Goal: Contribute content: Contribute content

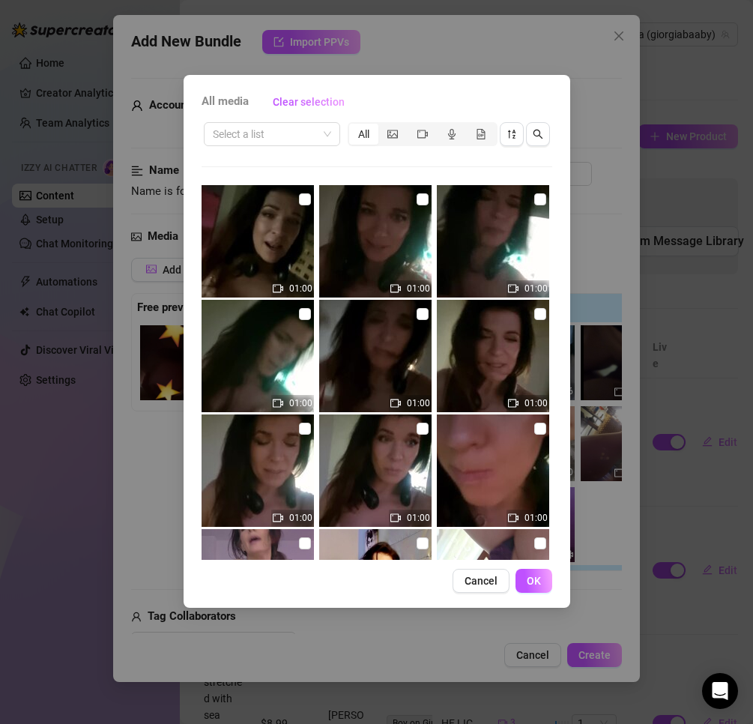
scroll to position [2847, 0]
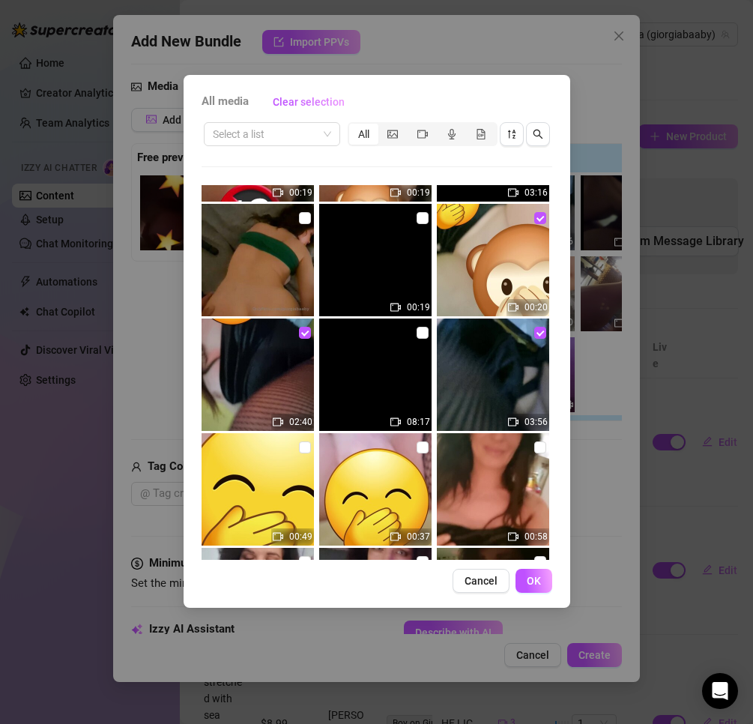
click at [331, 602] on div "All media Clear selection Select a list All 01:00 01:00 01:00 01:00 01:00 01:00…" at bounding box center [377, 341] width 387 height 533
click at [539, 575] on button "OK" at bounding box center [534, 581] width 37 height 24
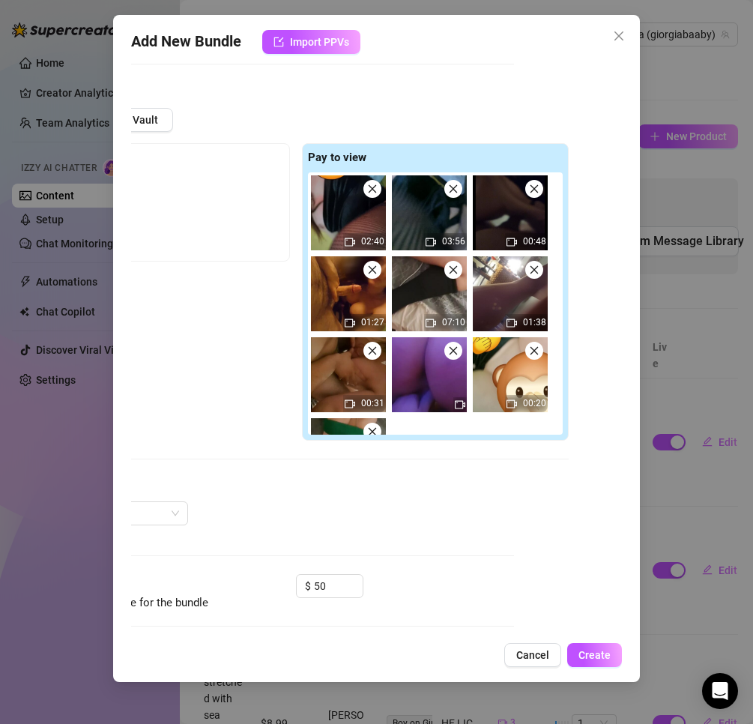
scroll to position [75, 108]
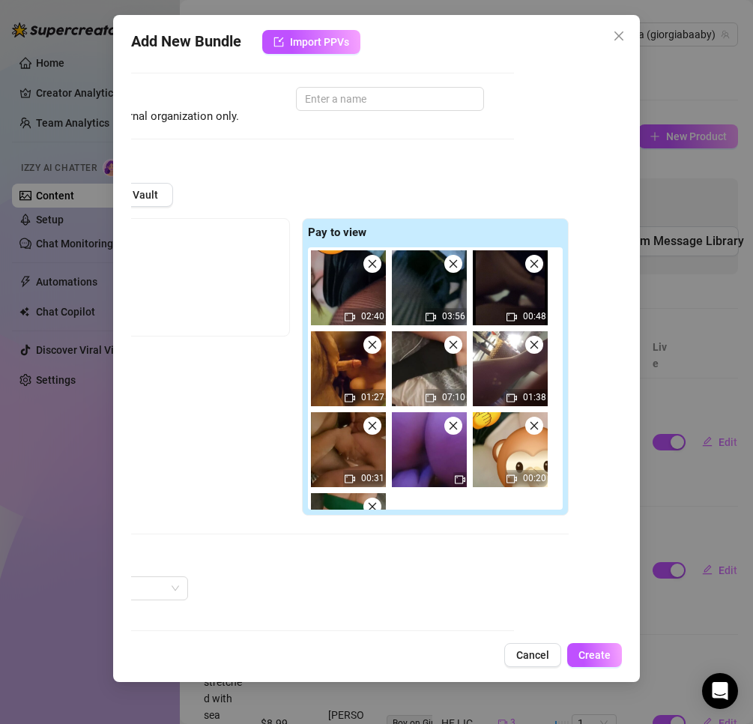
click at [461, 510] on div "Pay to view 02:40 03:56 00:48 01:27 07:10 01:38 00:31 00:20 00:19" at bounding box center [435, 367] width 267 height 298
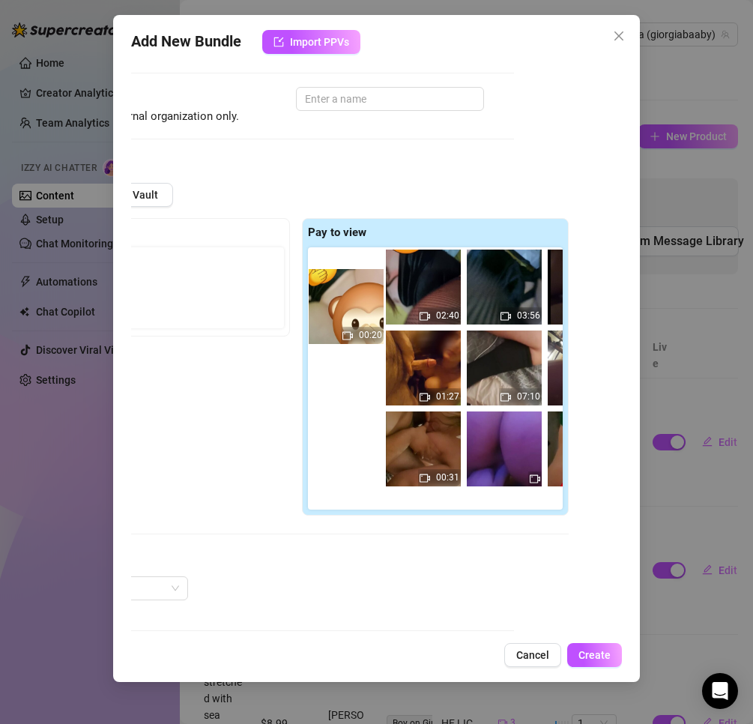
scroll to position [0, 0]
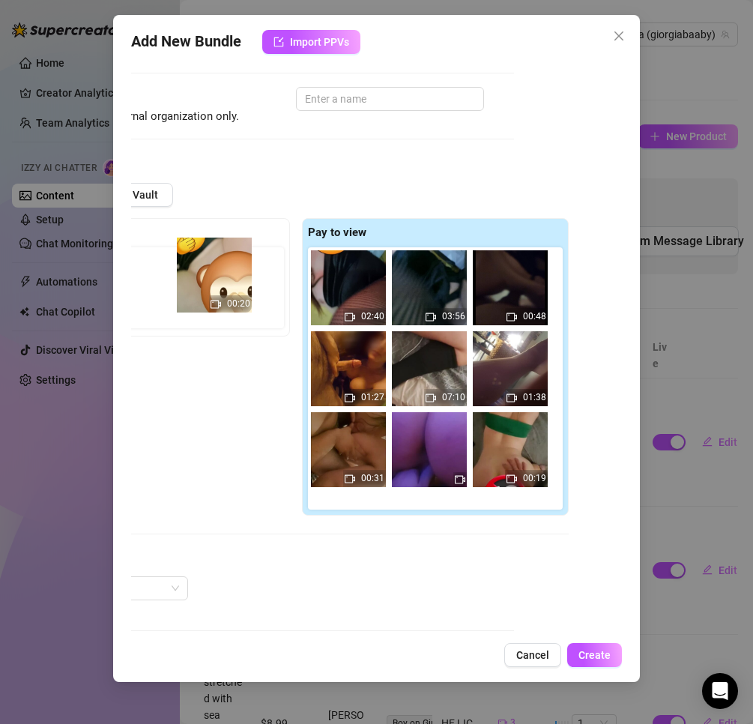
drag, startPoint x: 501, startPoint y: 465, endPoint x: 200, endPoint y: 286, distance: 349.8
click at [200, 286] on div "Free preview Pay to view 02:40 03:56 00:48 01:27 07:10 01:38 00:31 00:20 00:19" at bounding box center [295, 367] width 545 height 298
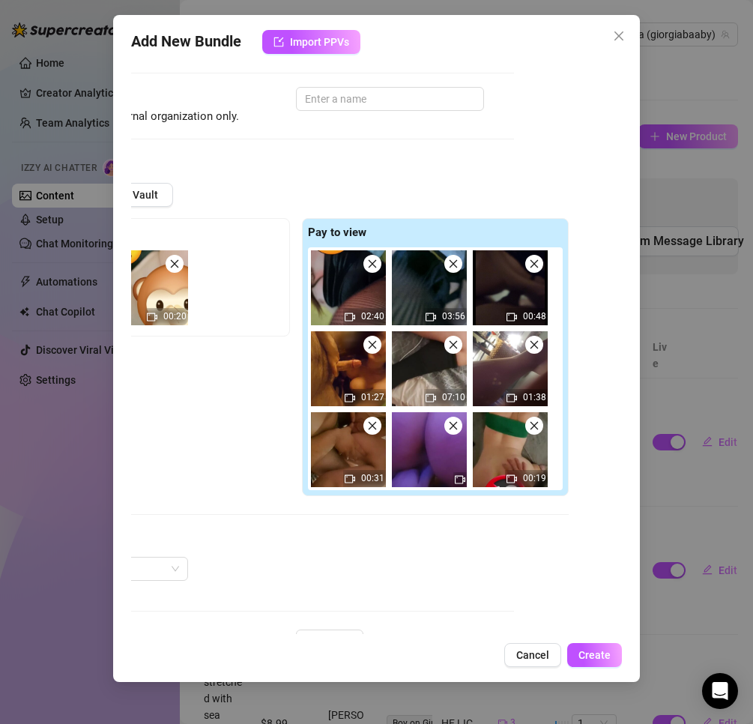
scroll to position [75, 0]
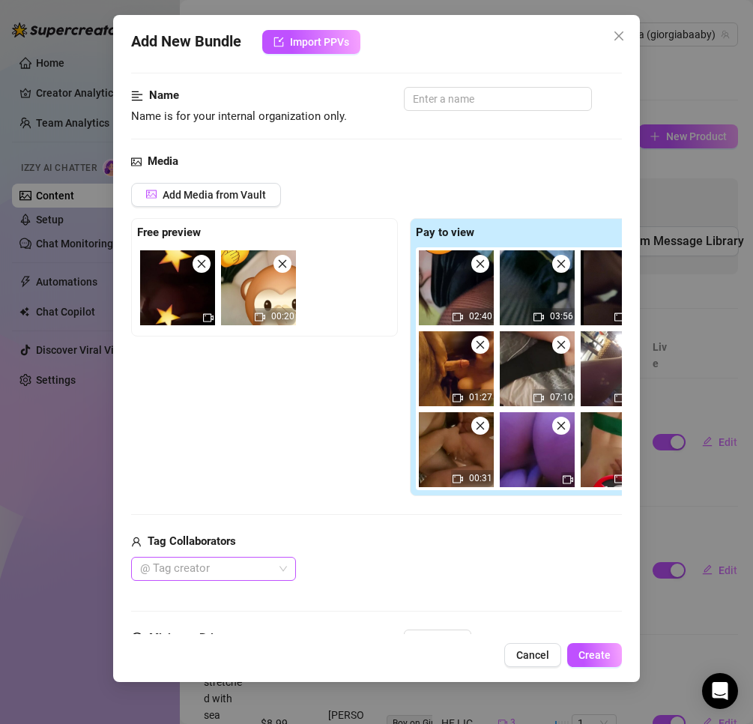
click at [226, 571] on div at bounding box center [205, 568] width 143 height 21
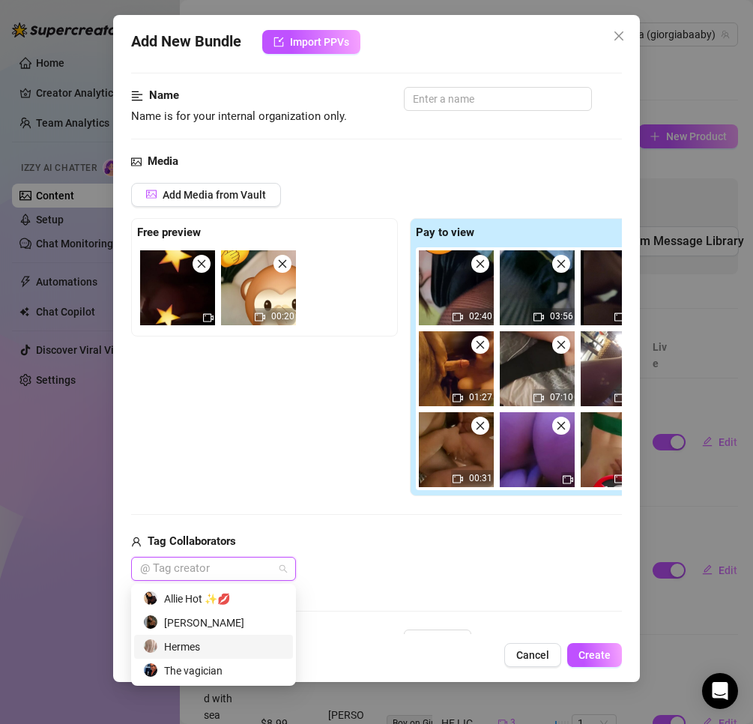
click at [218, 638] on div "Hermes" at bounding box center [213, 646] width 141 height 16
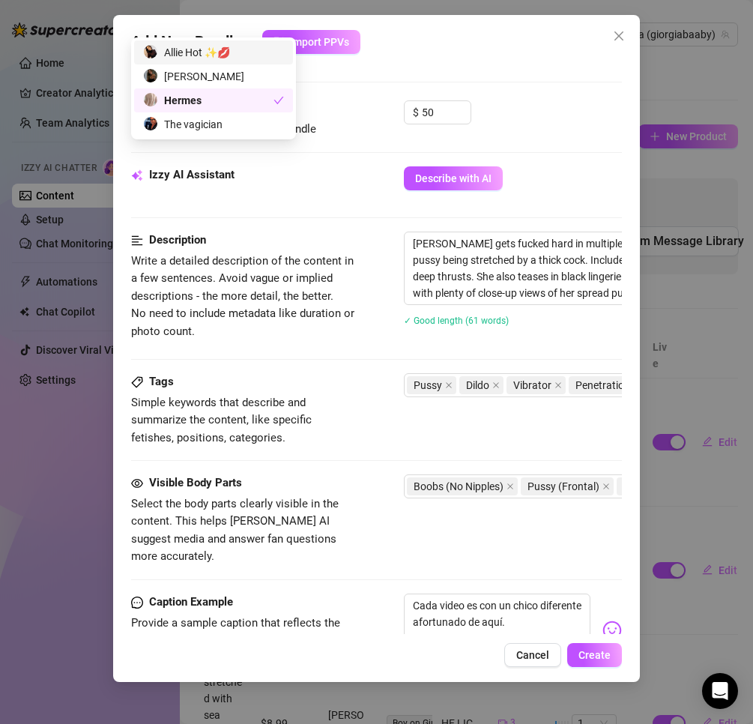
scroll to position [599, 0]
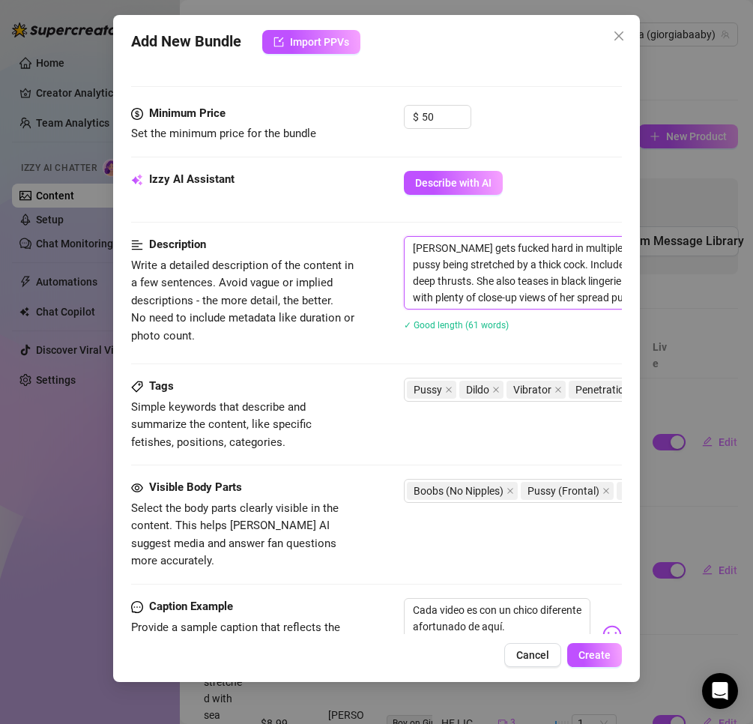
click at [560, 280] on textarea "[PERSON_NAME] gets fucked hard in multiple positions, with close-up penetration…" at bounding box center [666, 273] width 523 height 72
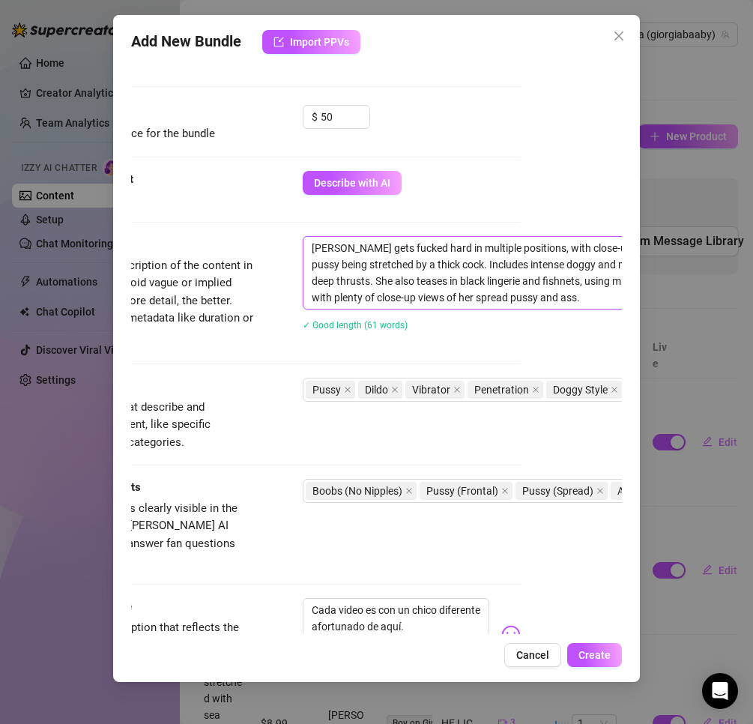
scroll to position [599, 318]
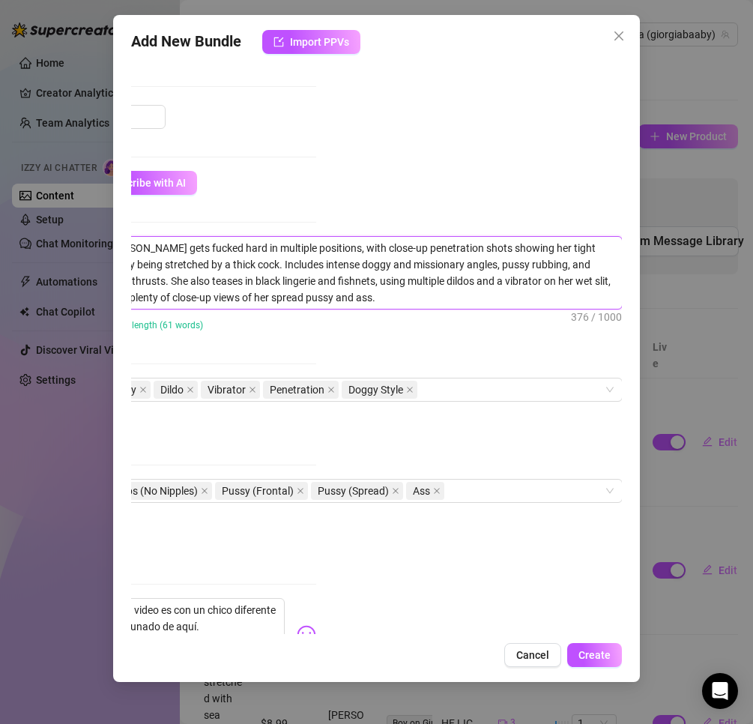
drag, startPoint x: 411, startPoint y: 245, endPoint x: 656, endPoint y: 343, distance: 264.6
click at [656, 343] on div "Add New Bundle Import PPVs Account Giorgia (@giorgiabaaby) Name Name is for you…" at bounding box center [376, 362] width 753 height 724
click at [467, 266] on textarea "[PERSON_NAME] gets fucked hard in multiple positions, with close-up penetration…" at bounding box center [360, 273] width 523 height 72
click at [475, 327] on div "✓ Good length (61 words)" at bounding box center [344, 324] width 492 height 16
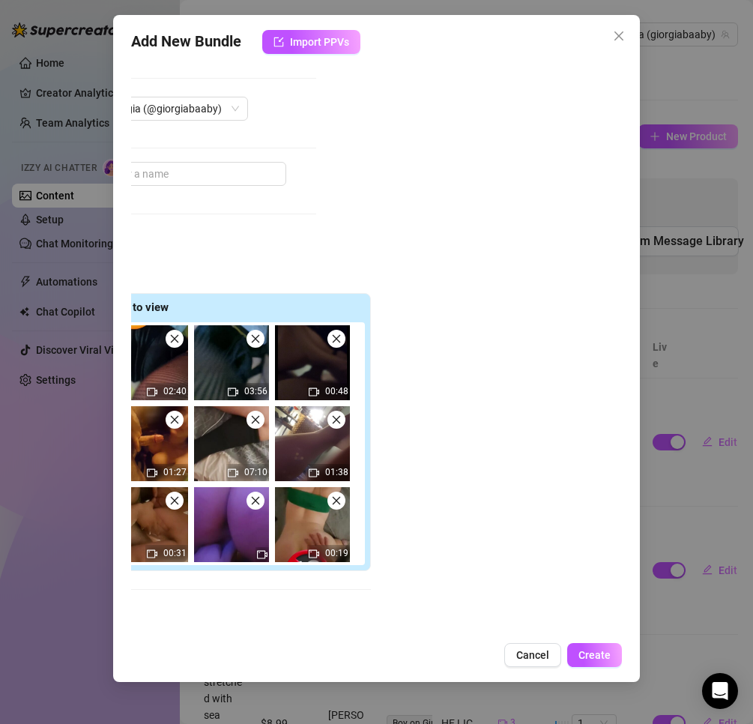
scroll to position [75, 318]
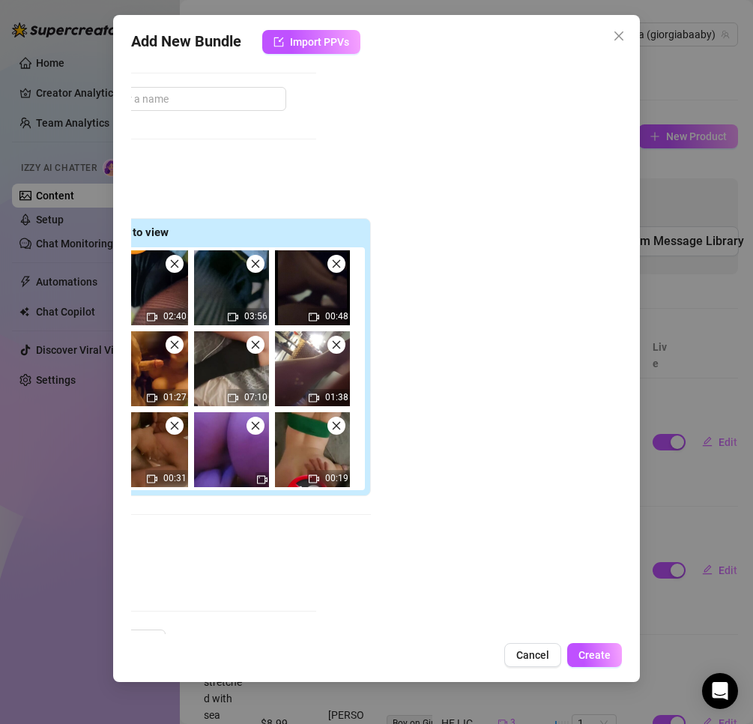
click at [396, 619] on div "Account Giorgia (@giorgiabaaby) Name Name is for your internal organization onl…" at bounding box center [377, 347] width 492 height 574
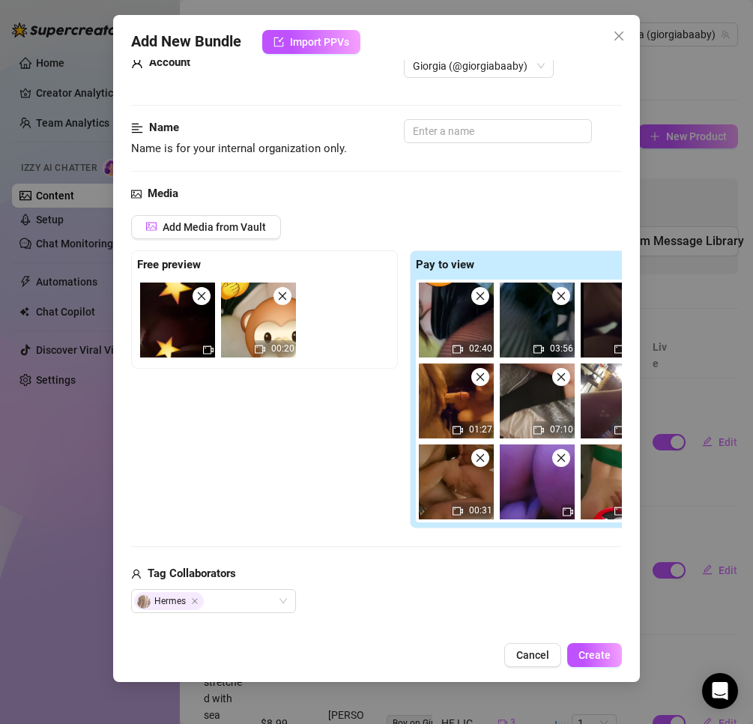
scroll to position [75, 0]
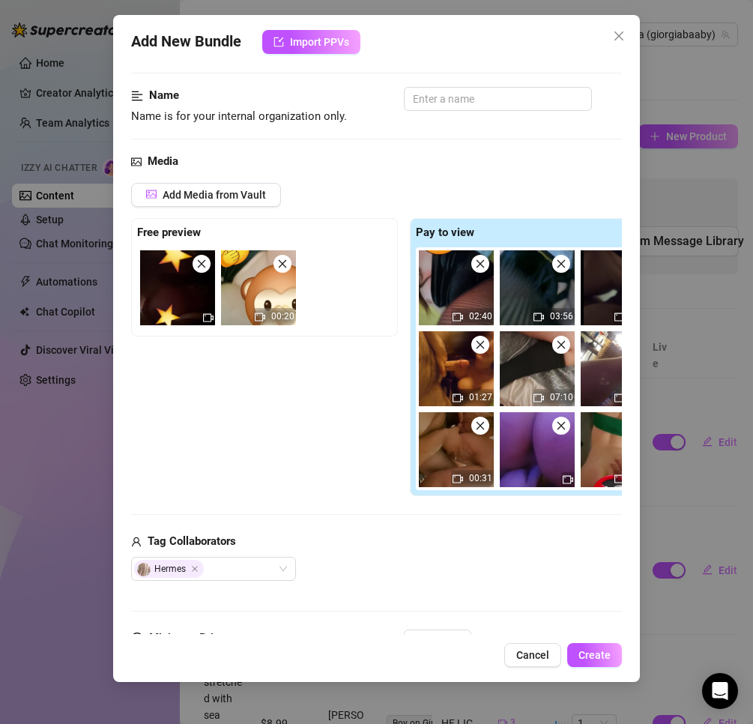
click at [502, 552] on div "Tag Collaborators [PERSON_NAME]" at bounding box center [403, 557] width 545 height 48
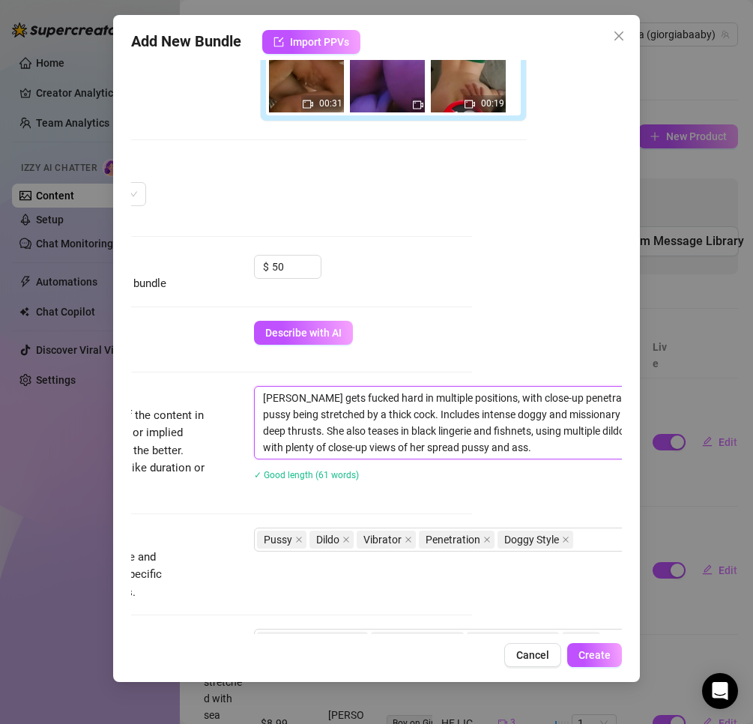
scroll to position [450, 318]
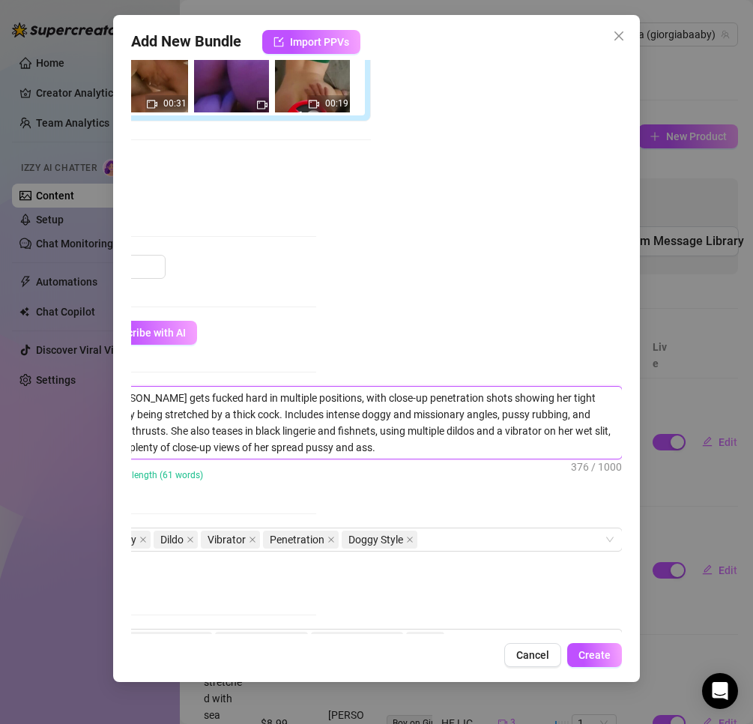
drag, startPoint x: 413, startPoint y: 393, endPoint x: 706, endPoint y: 513, distance: 316.6
click at [706, 513] on div "Add New Bundle Import PPVs Account Giorgia (@giorgiabaaby) Name Name is for you…" at bounding box center [376, 362] width 753 height 724
paste textarea "A filthy sampler platter — Giorgia with a few different real guys in back-to-ba…"
type textarea "A filthy sampler platter — Giorgia with a few different real guys in back-to-ba…"
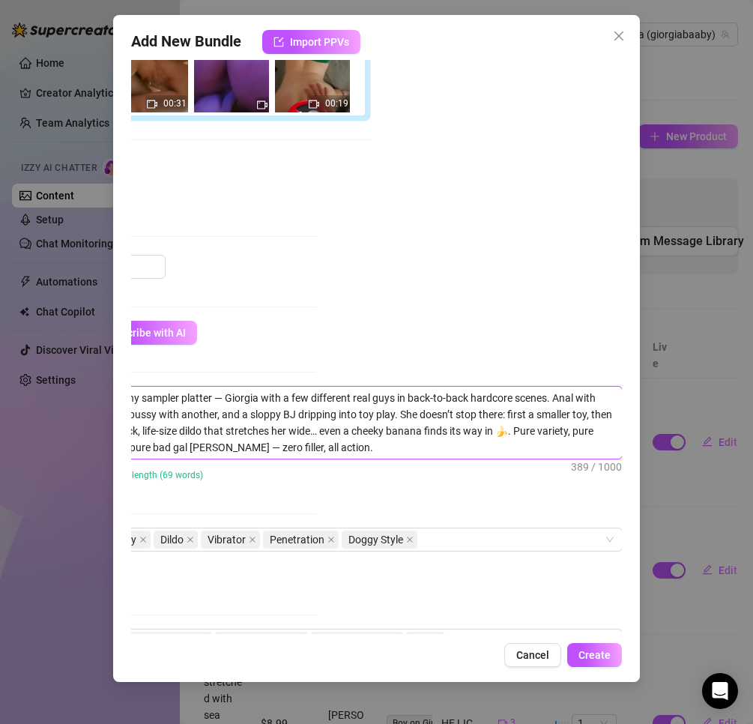
click at [566, 396] on textarea "A filthy sampler platter — Giorgia with a few different real guys in back-to-ba…" at bounding box center [360, 423] width 523 height 72
click at [562, 396] on textarea "A filthy sampler platter — Giorgia with a few different real guys in back-to-ba…" at bounding box center [360, 423] width 523 height 72
type textarea "A filthy sampler platter — Giorgia with a few different real guys in back-to-ba…"
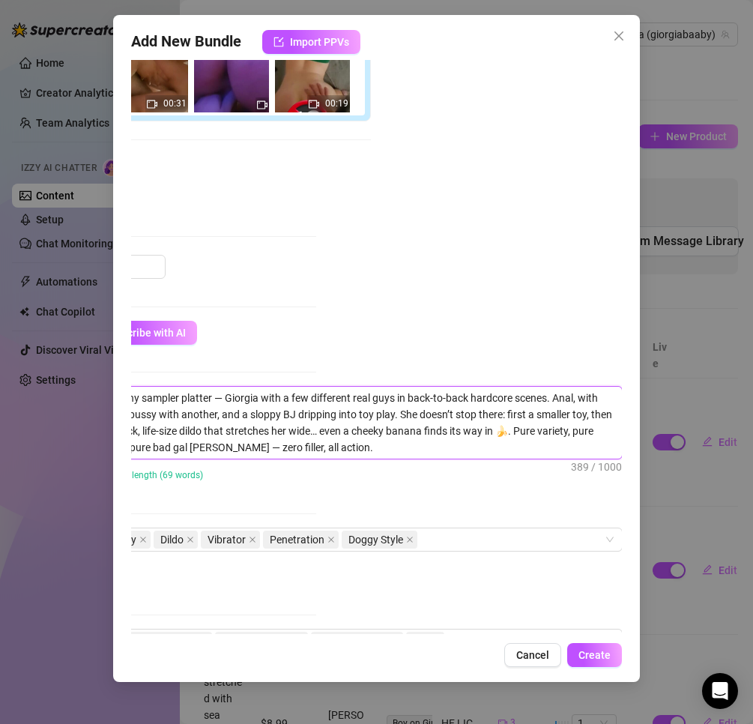
type textarea "A filthy sampler platter — Giorgia with a few different real guys in back-to-ba…"
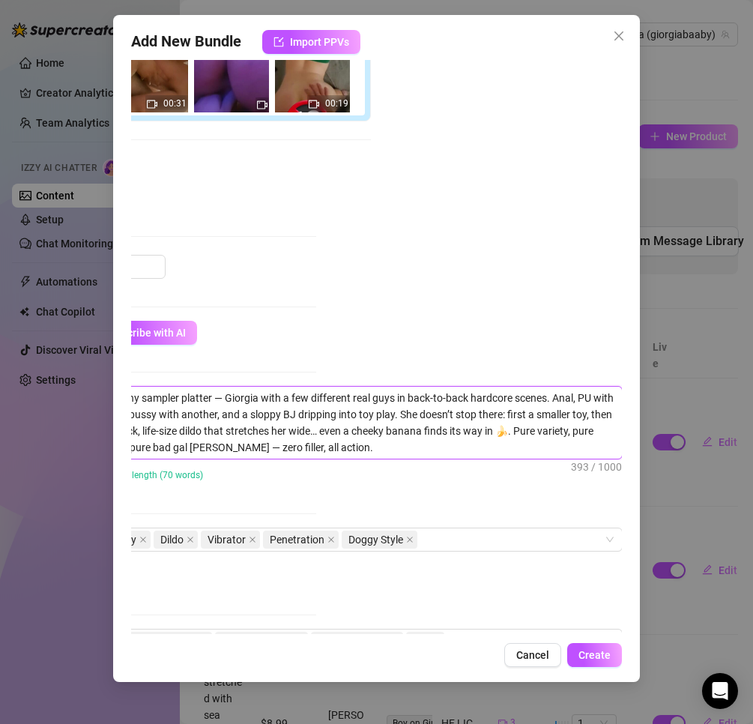
type textarea "A filthy sampler platter — Giorgia with a few different real guys in back-to-ba…"
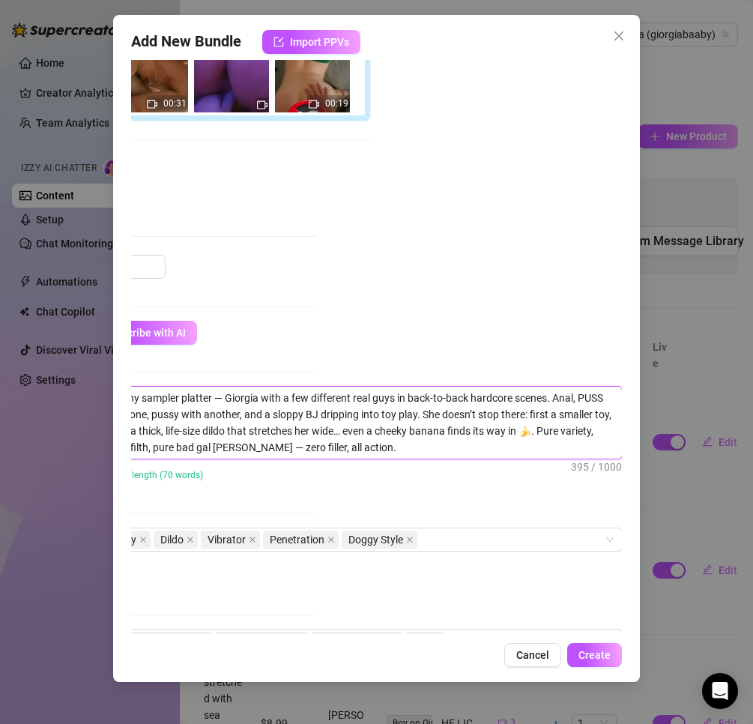
type textarea "A filthy sampler platter — Giorgia with a few different real guys in back-to-ba…"
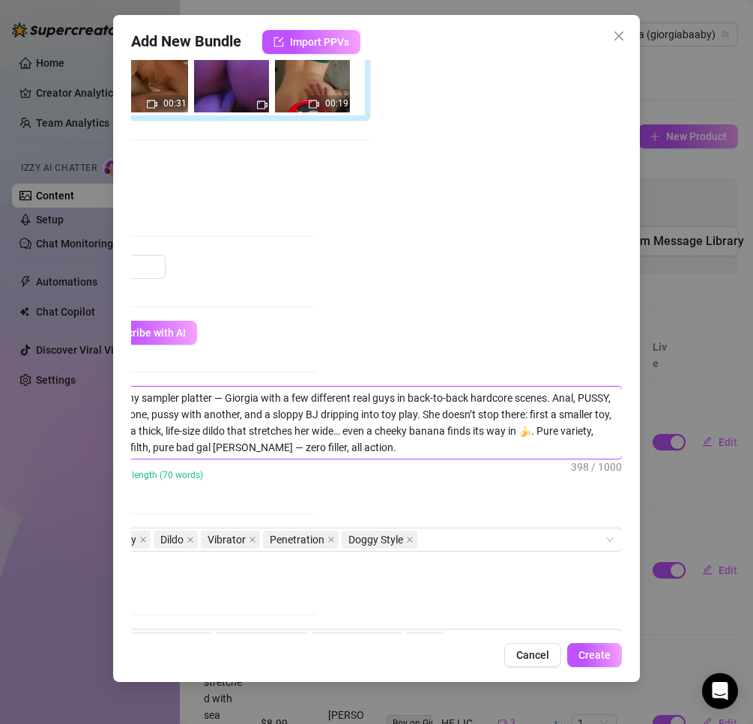
type textarea "A filthy sampler platter — Giorgia with a few different real guys in back-to-ba…"
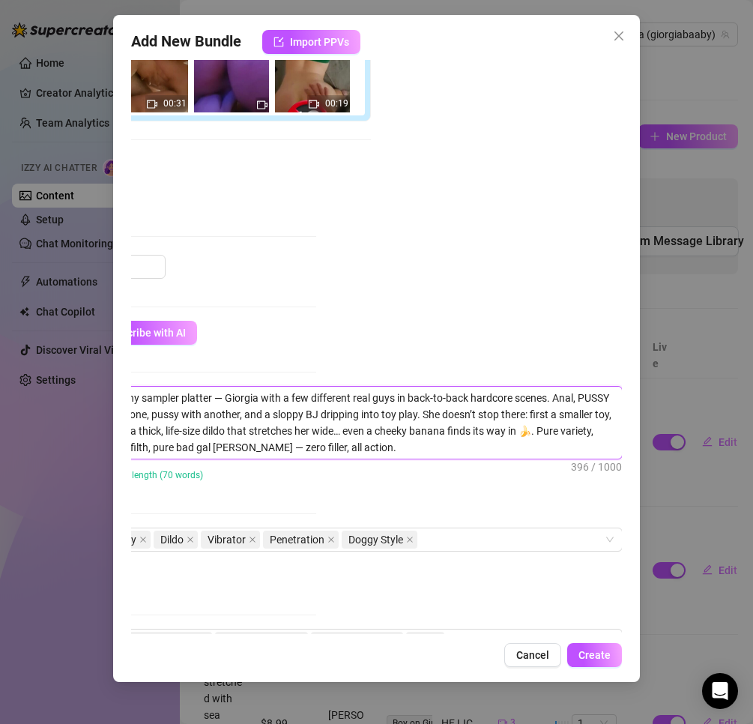
type textarea "A filthy sampler platter — Giorgia with a few different real guys in back-to-ba…"
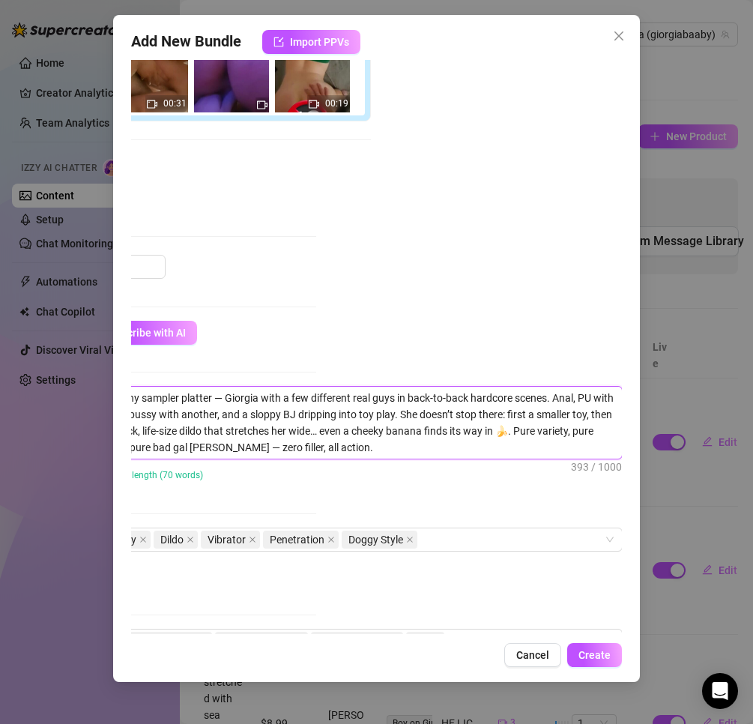
type textarea "A filthy sampler platter — Giorgia with a few different real guys in back-to-ba…"
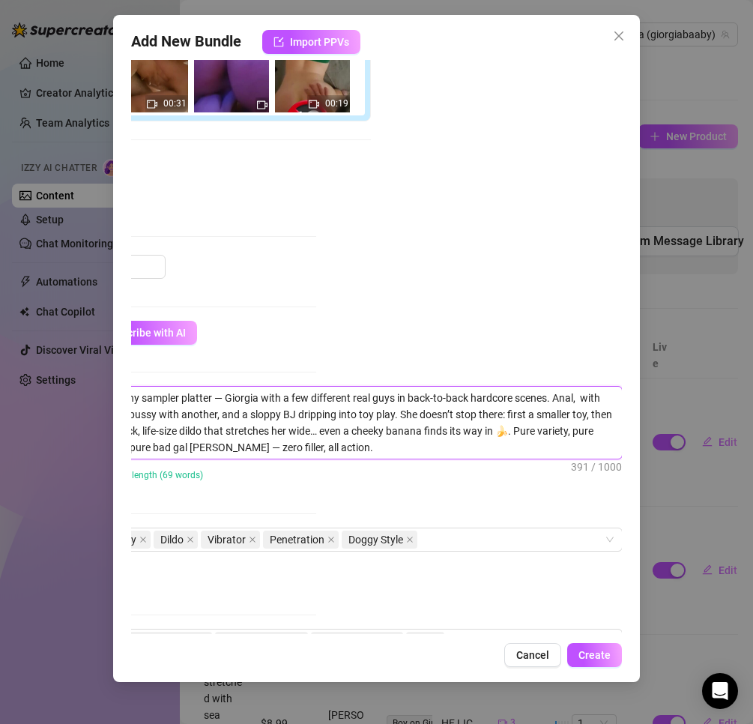
type textarea "A filthy sampler platter — Giorgia with a few different real guys in back-to-ba…"
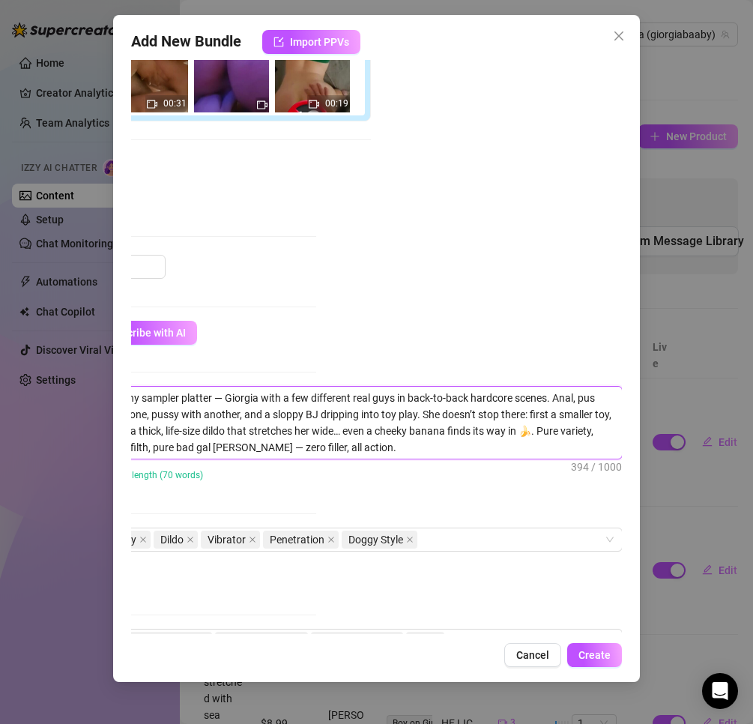
type textarea "A filthy sampler platter — Giorgia with a few different real guys in back-to-ba…"
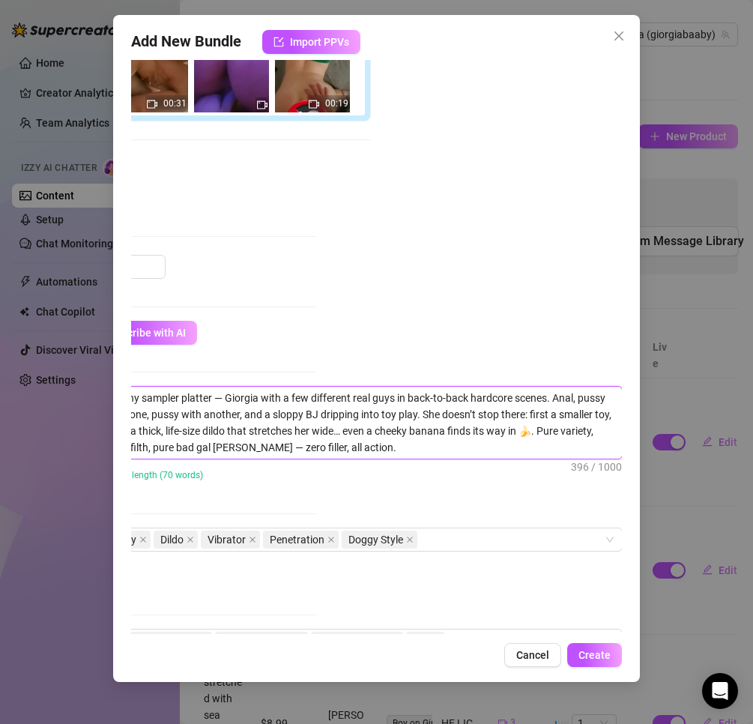
type textarea "A filthy sampler platter — Giorgia with a few different real guys in back-to-ba…"
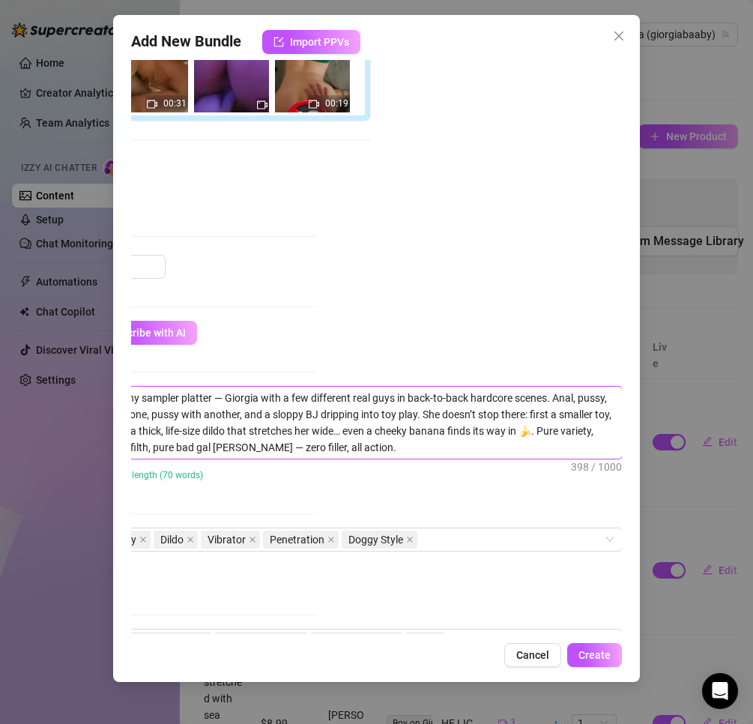
scroll to position [450, 281]
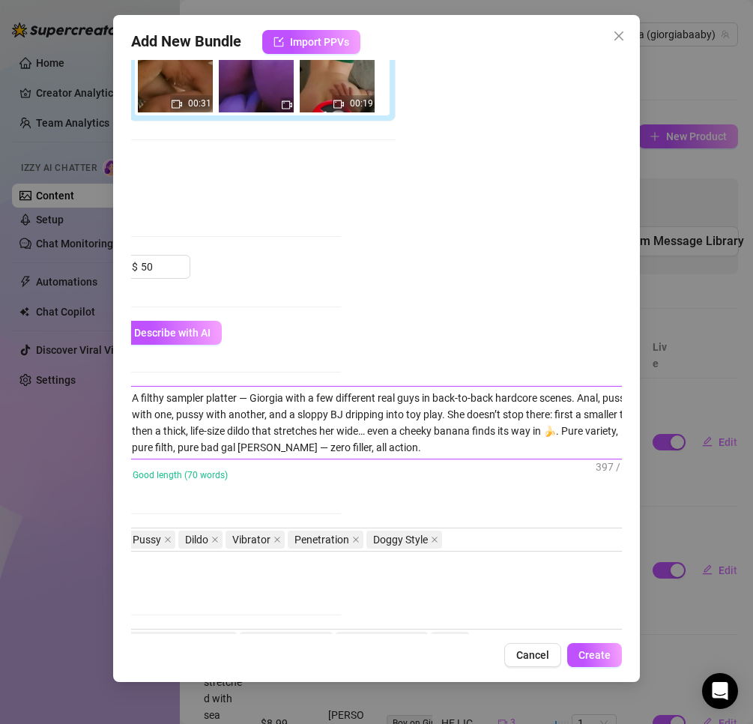
type textarea "A filthy sampler platter — Giorgia with a few different real guys in back-to-ba…"
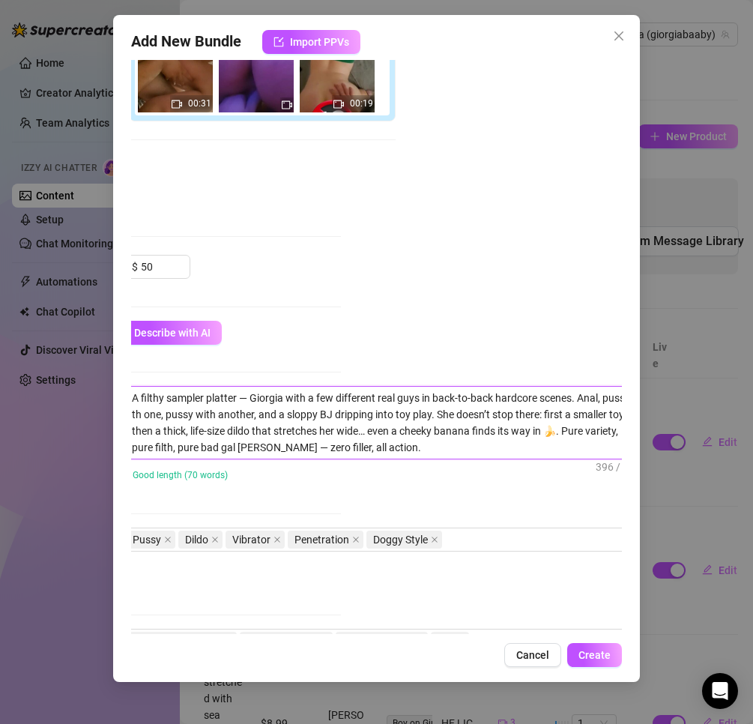
type textarea "A filthy sampler platter — Giorgia with a few different real guys in back-to-ba…"
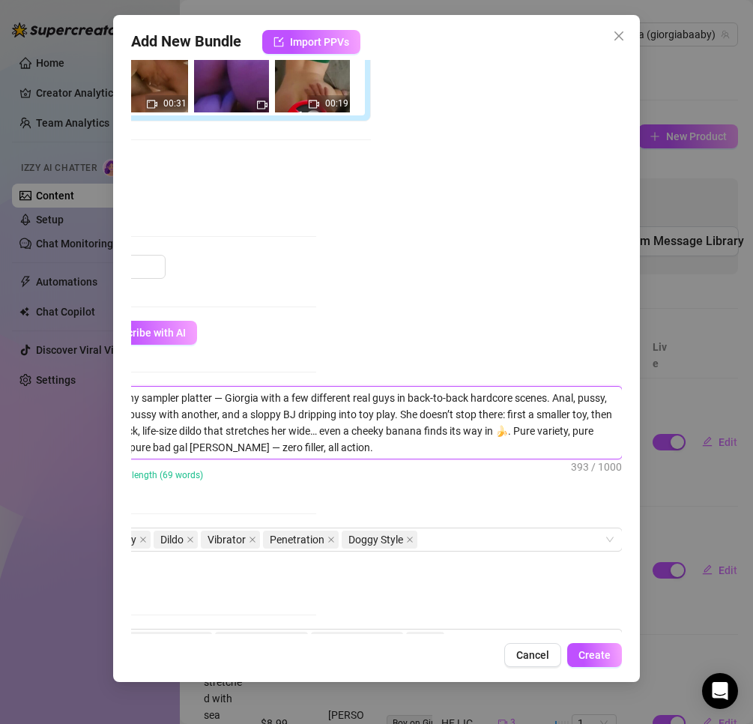
type textarea "A filthy sampler platter — Giorgia with a few different real guys in back-to-ba…"
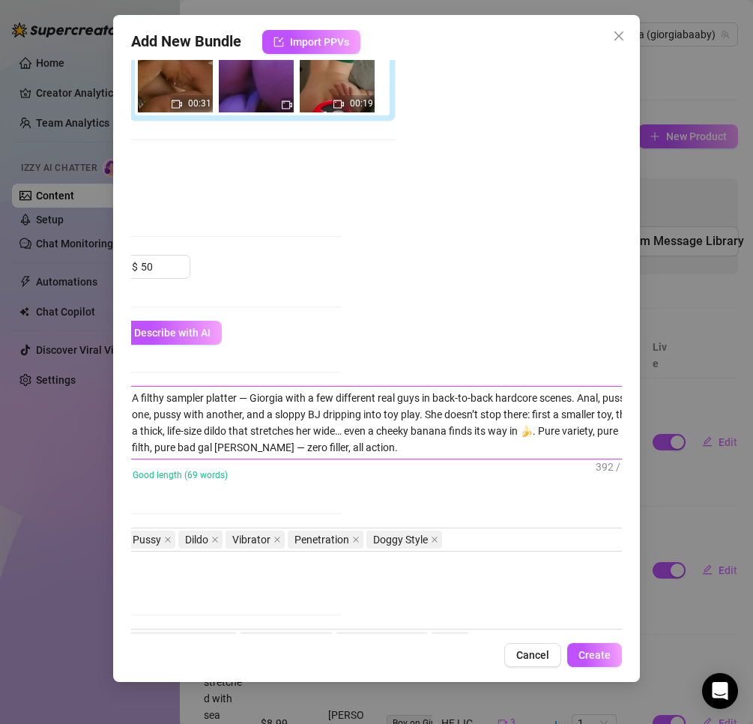
type textarea "A filthy sampler platter — Giorgia with a few different real guys in back-to-ba…"
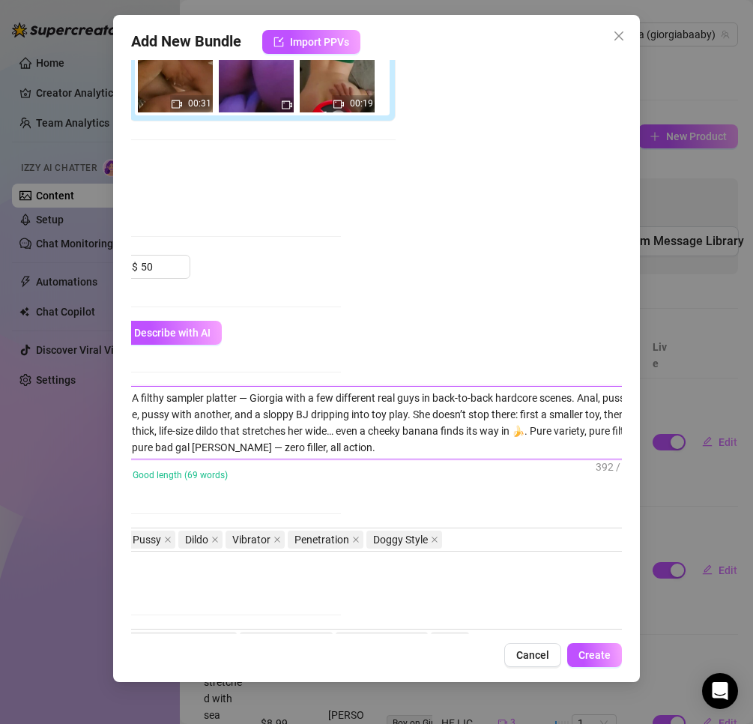
type textarea "A filthy sampler platter — Giorgia with a few different real guys in back-to-ba…"
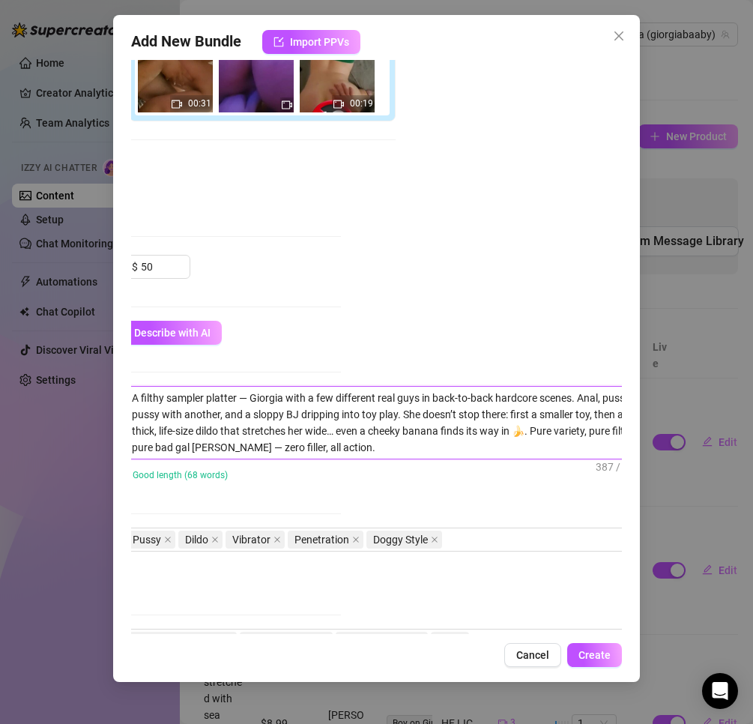
type textarea "A filthy sampler platter — Giorgia with a few different real guys in back-to-ba…"
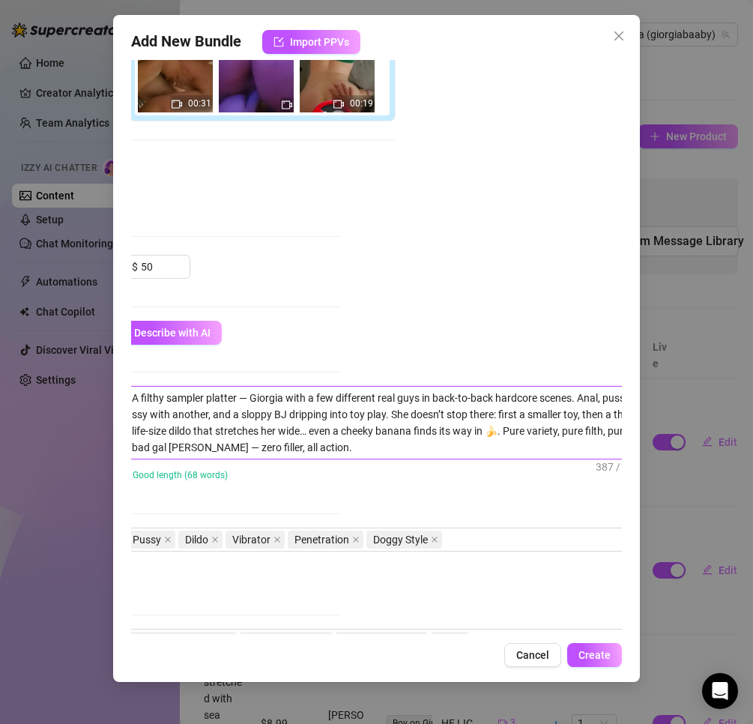
type textarea "A filthy sampler platter — Giorgia with a few different real guys in back-to-ba…"
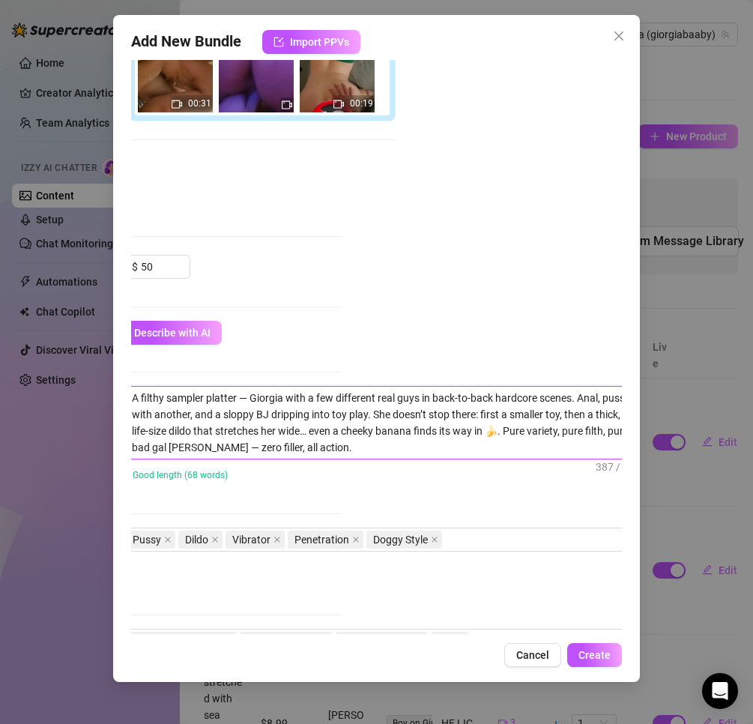
type textarea "A filthy sampler platter — Giorgia with a few different real guys in back-to-ba…"
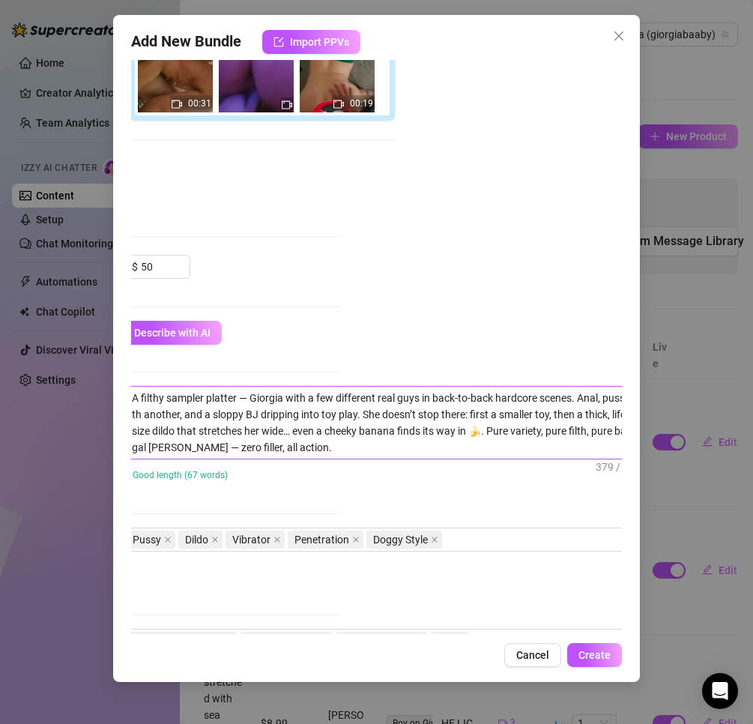
type textarea "A filthy sampler platter — Giorgia with a few different real guys in back-to-ba…"
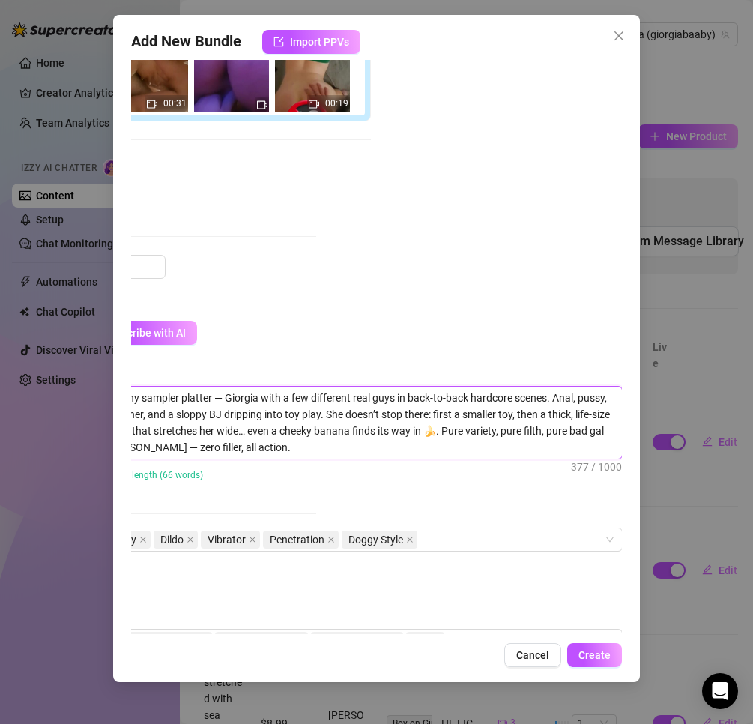
type textarea "A filthy sampler platter — Giorgia with a few different real guys in back-to-ba…"
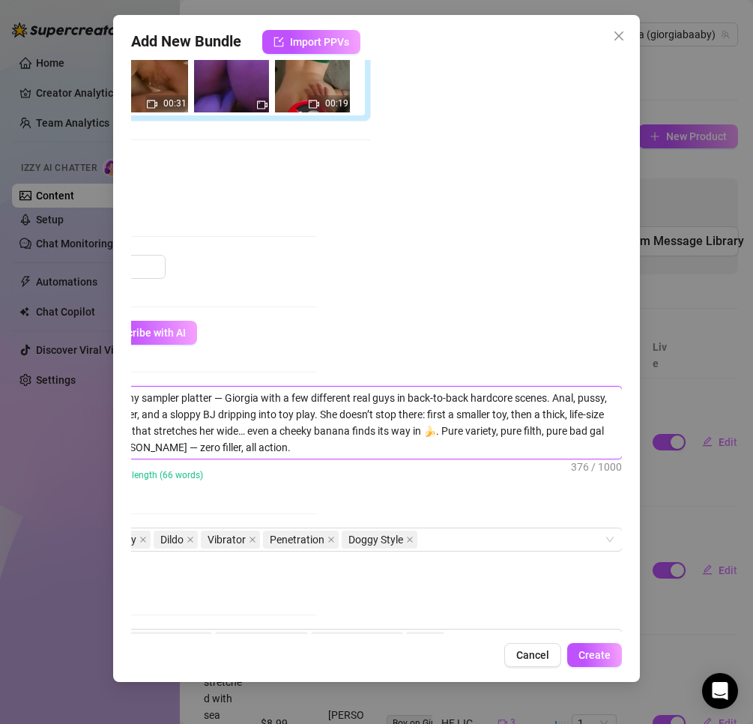
type textarea "A filthy sampler platter — Giorgia with a few different real guys in back-to-ba…"
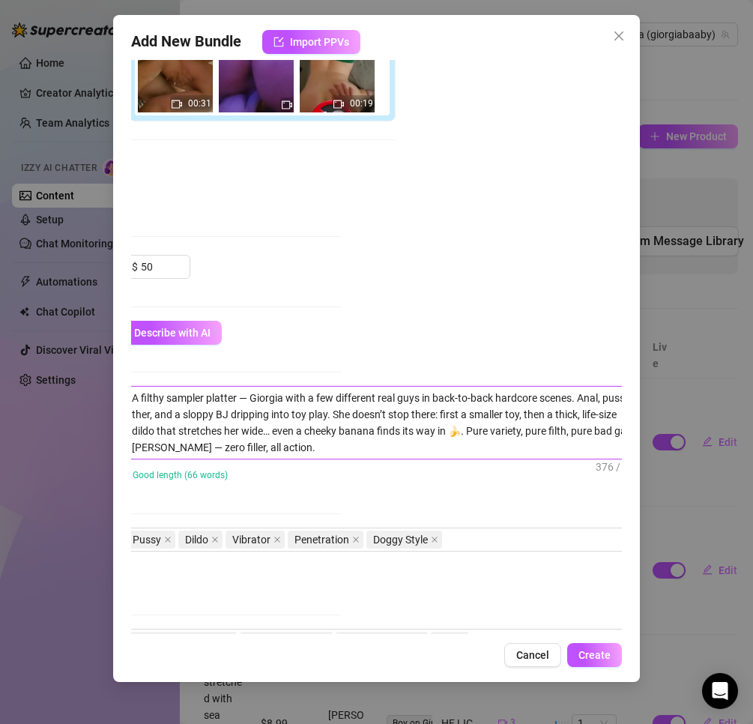
type textarea "A filthy sampler platter — Giorgia with a few different real guys in back-to-ba…"
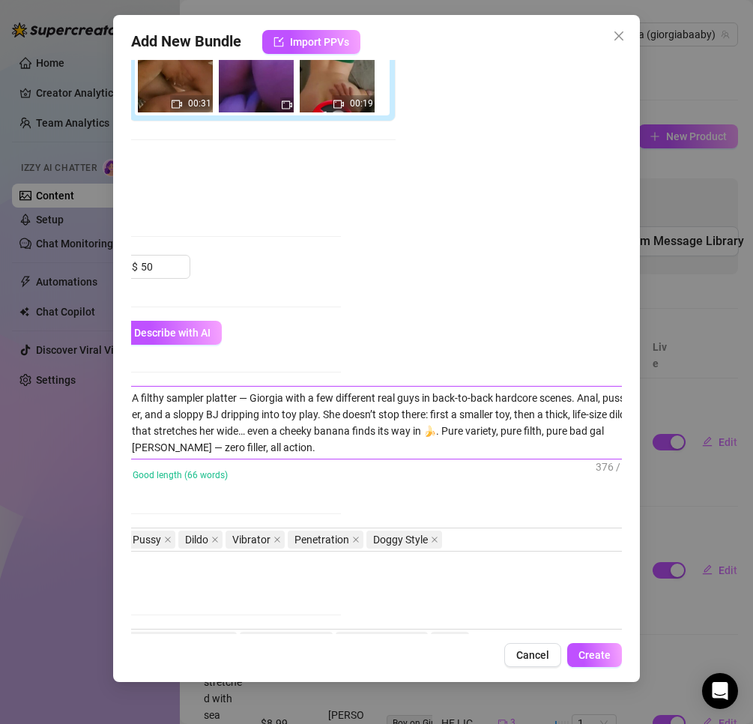
type textarea "A filthy sampler platter — Giorgia with a few different real guys in back-to-ba…"
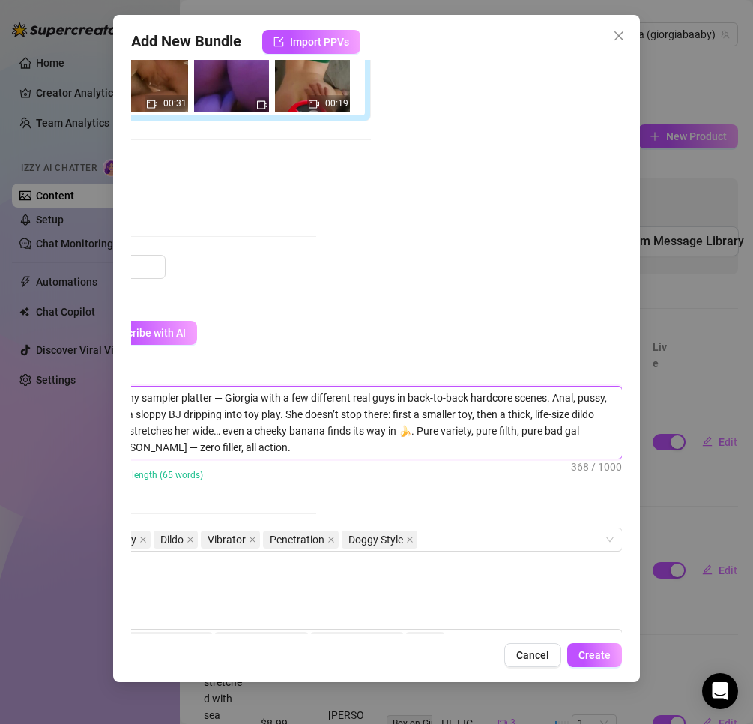
type textarea "A filthy sampler platter — Giorgia with a few different real guys in back-to-ba…"
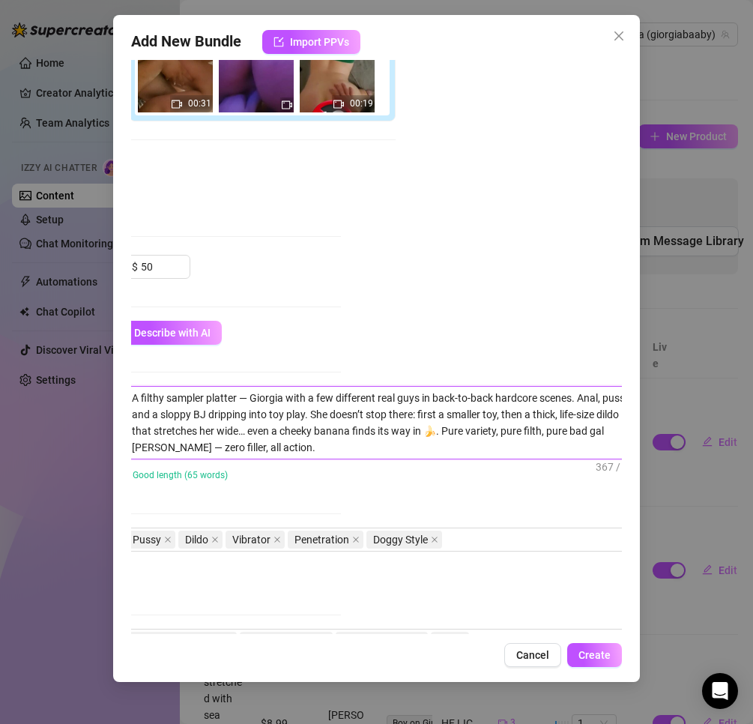
type textarea "A filthy sampler platter — Giorgia with a few different real guys in back-to-ba…"
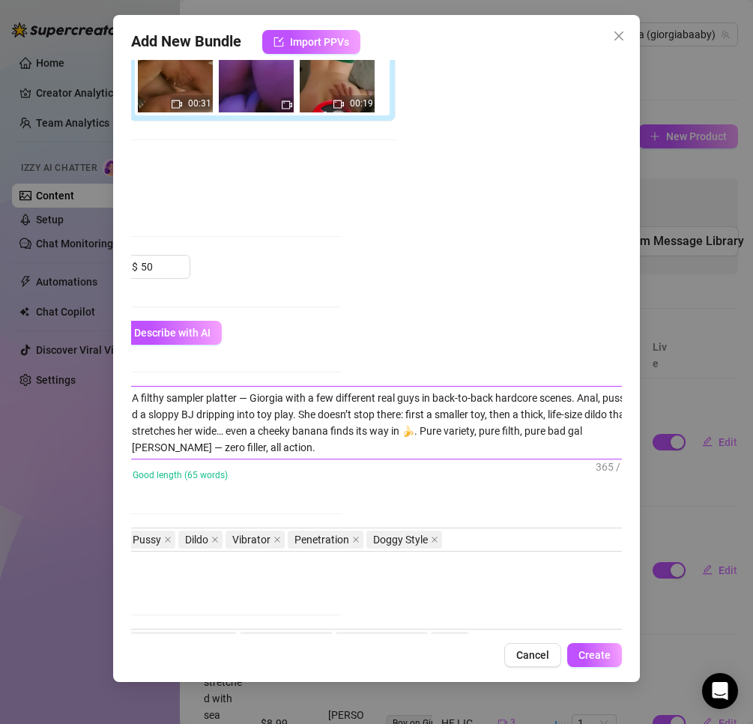
type textarea "A filthy sampler platter — Giorgia with a few different real guys in back-to-ba…"
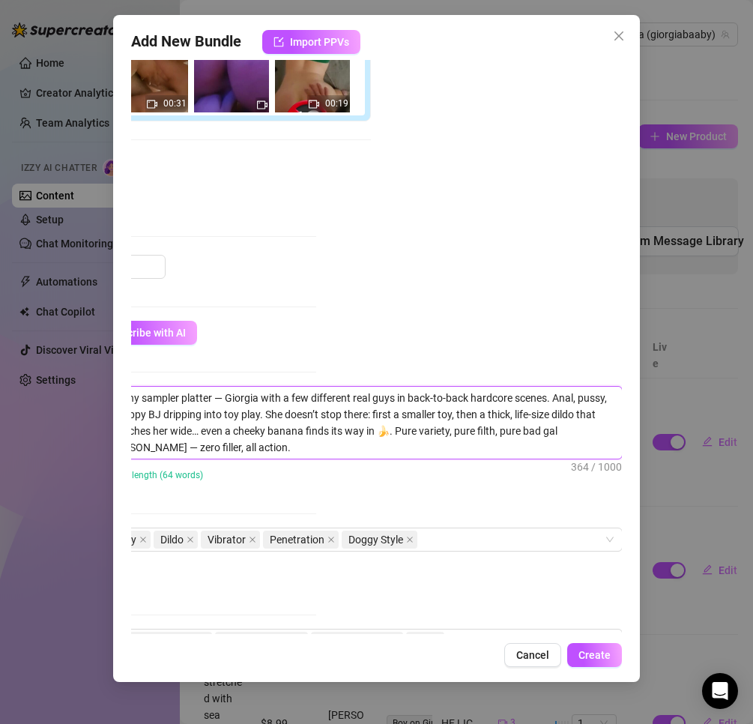
type textarea "A filthy sampler platter — Giorgia with a few different real guys in back-to-ba…"
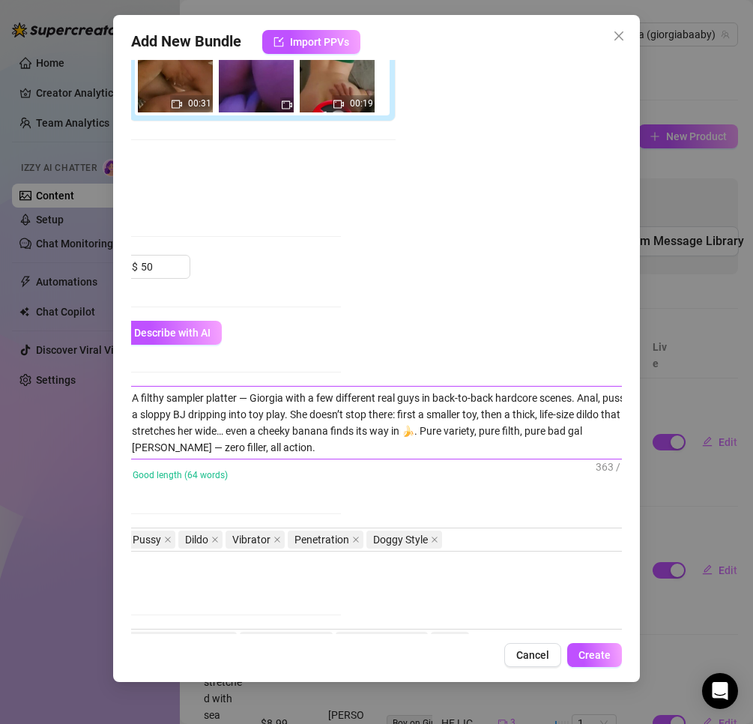
type textarea "A filthy sampler platter — Giorgia with a few different real guys in back-to-ba…"
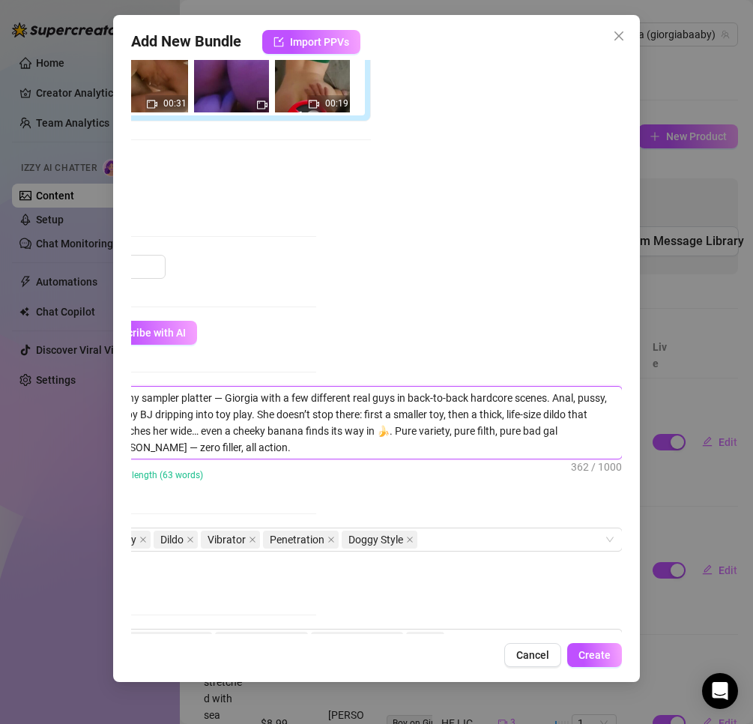
type textarea "A filthy sampler platter — Giorgia with a few different real guys in back-to-ba…"
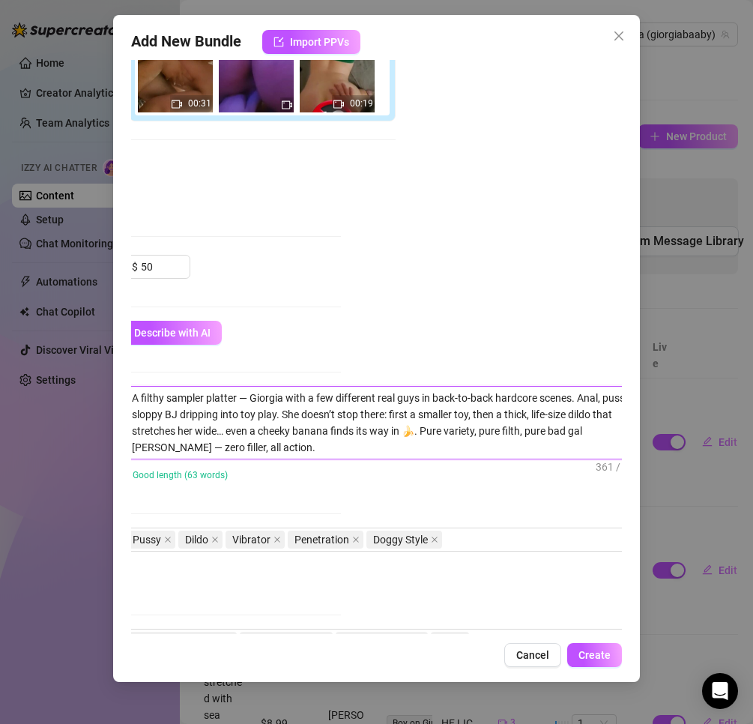
type textarea "A filthy sampler platter — Giorgia with a few different real guys in back-to-ba…"
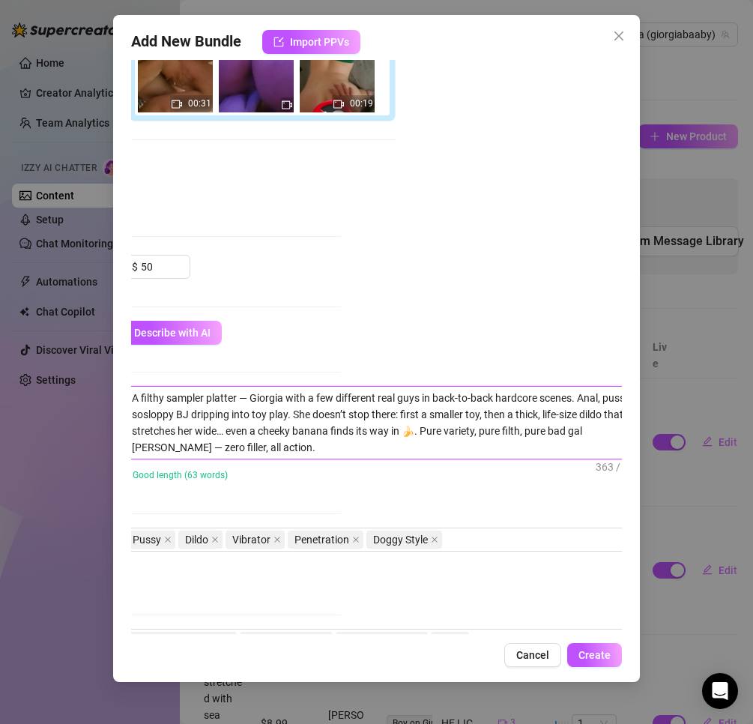
type textarea "A filthy sampler platter — Giorgia with a few different real guys in back-to-ba…"
click at [441, 431] on textarea "A filthy sampler platter — Giorgia with a few different real guys in back-to-ba…" at bounding box center [385, 423] width 523 height 72
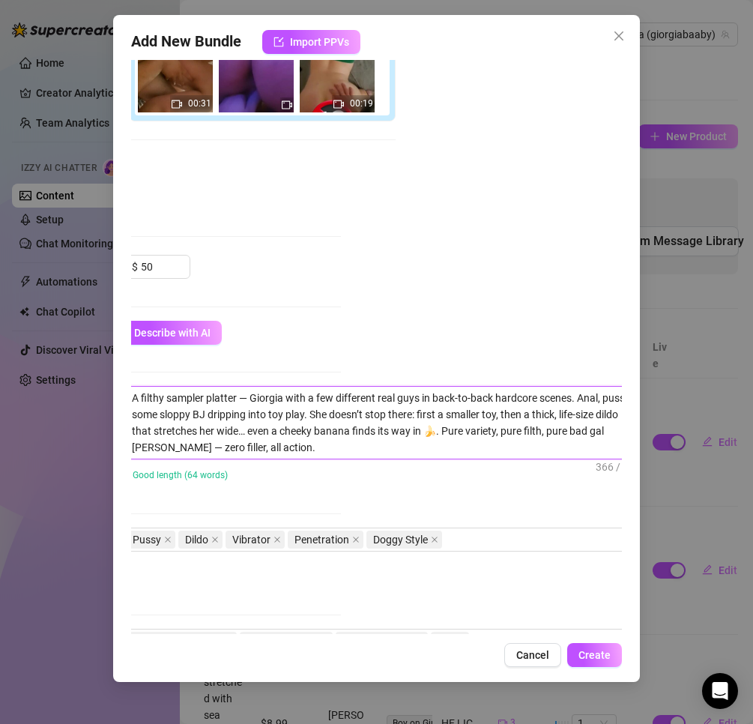
type textarea "A filthy sampler platter — Giorgia with a few different real guys in back-to-ba…"
drag, startPoint x: 285, startPoint y: 617, endPoint x: 253, endPoint y: 611, distance: 33.5
click at [253, 611] on div "Tags Simple keywords that describe and summarize the content, like specific fet…" at bounding box center [96, 578] width 492 height 101
drag, startPoint x: 249, startPoint y: 620, endPoint x: 483, endPoint y: 461, distance: 282.6
click at [483, 461] on div "A filthy sampler platter — Giorgia with a few different real guys in back-to-ba…" at bounding box center [369, 443] width 492 height 114
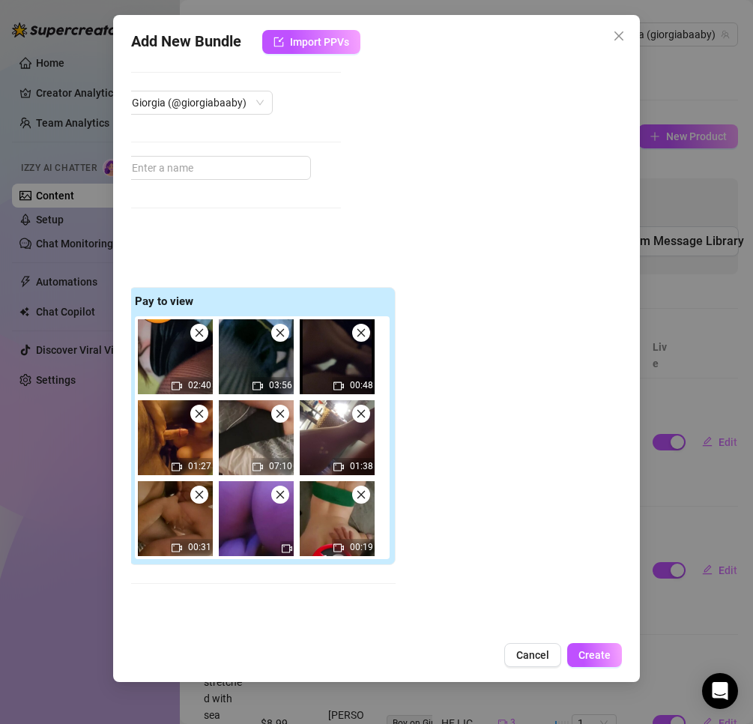
scroll to position [0, 281]
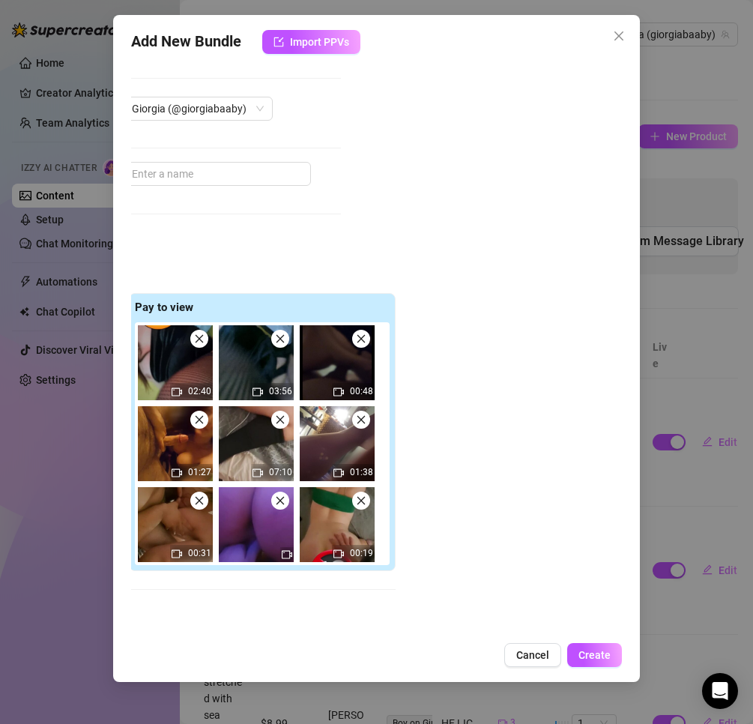
click at [196, 158] on div "Account Giorgia (@giorgiabaaby)" at bounding box center [96, 129] width 492 height 65
click at [158, 164] on input "text" at bounding box center [217, 174] width 188 height 24
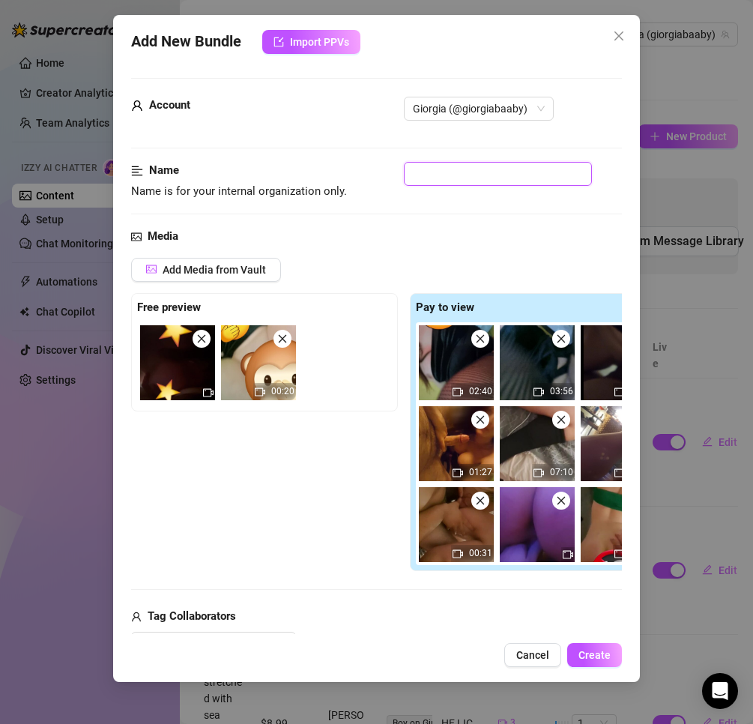
click at [434, 175] on input "text" at bounding box center [498, 174] width 188 height 24
type input "\"
click at [430, 168] on input "\" at bounding box center [498, 174] width 188 height 24
drag, startPoint x: 410, startPoint y: 175, endPoint x: 419, endPoint y: 181, distance: 10.8
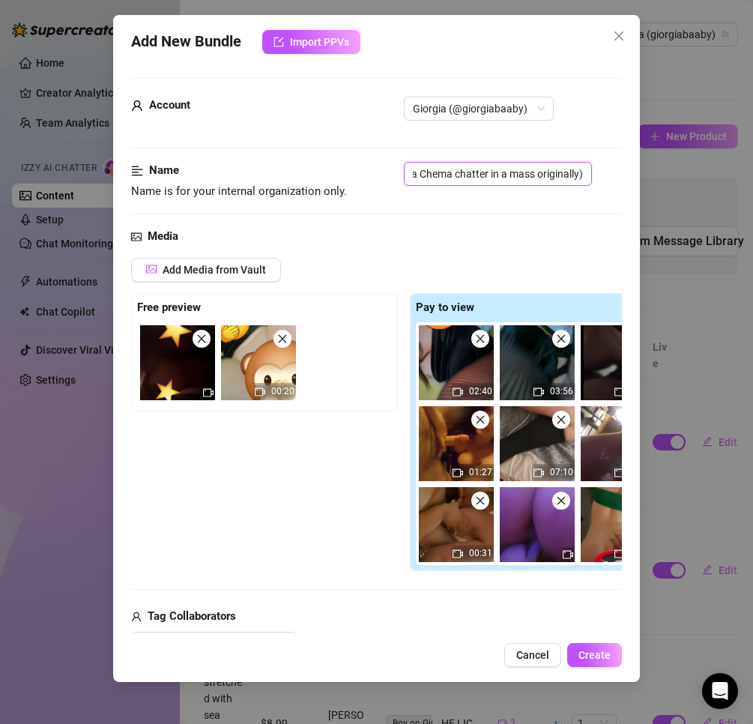
click at [411, 175] on input "a mix platter (sent by a Chema chatter in a mass originally)" at bounding box center [498, 174] width 188 height 24
click at [419, 168] on input "a mix platter (sent by a Chema chatter in a mass originally)" at bounding box center [498, 174] width 188 height 24
drag, startPoint x: 456, startPoint y: 167, endPoint x: 449, endPoint y: 172, distance: 8.5
click at [453, 169] on input "a mix platter (sent by a Chema chatter in a mass originally)" at bounding box center [498, 174] width 188 height 24
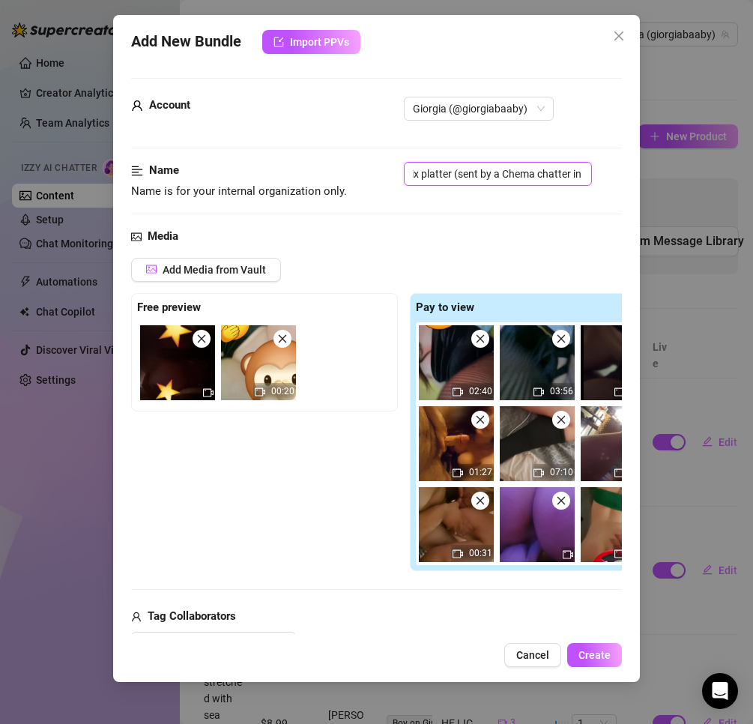
click at [448, 173] on input "a mix platter (sent by a Chema chatter in a mass originally)" at bounding box center [498, 174] width 188 height 24
click at [452, 175] on input "a mix platter (sent by a Chema chatter in a mass originally)" at bounding box center [498, 174] width 188 height 24
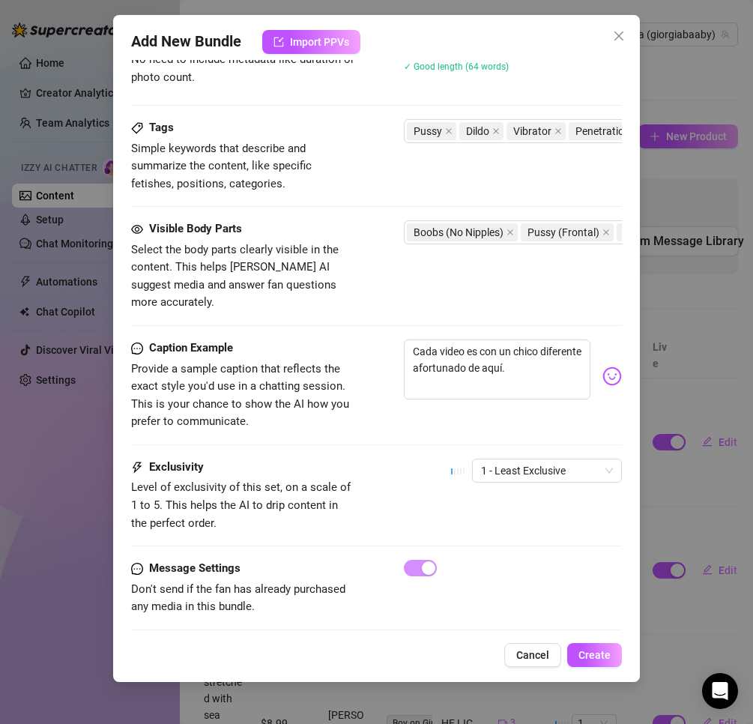
scroll to position [862, 0]
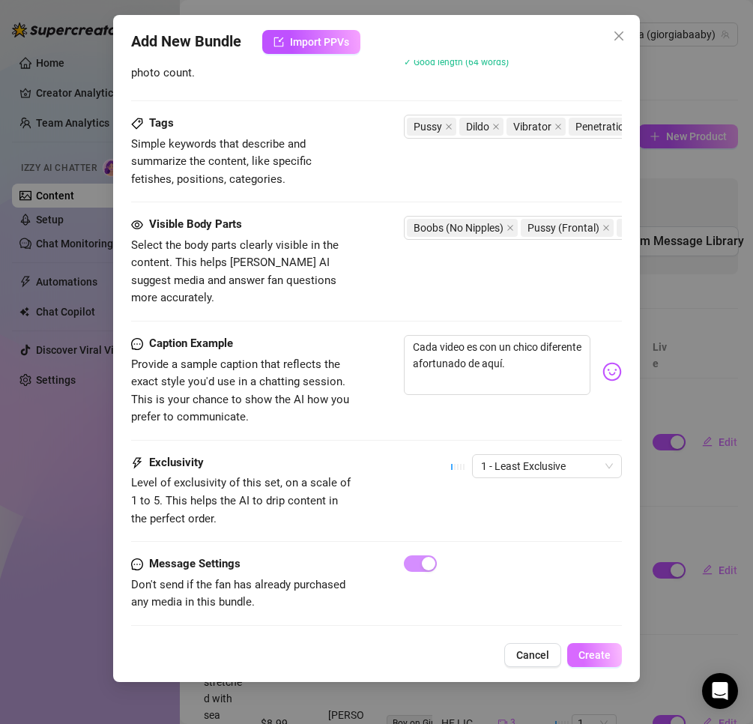
type input "a mix platter of few diff guys etc and solo play (sent by a Chema chatter in a …"
click at [575, 645] on button "Create" at bounding box center [594, 655] width 55 height 24
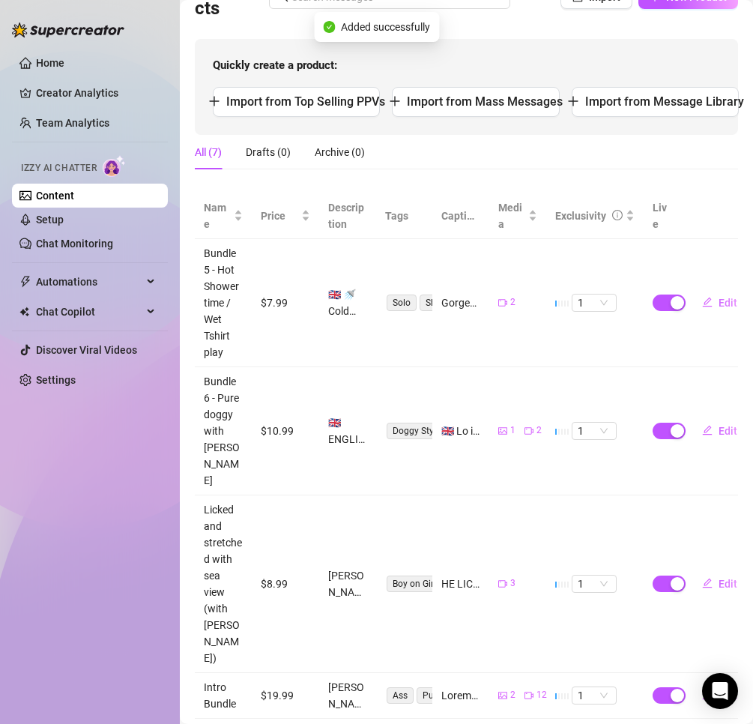
scroll to position [225, 0]
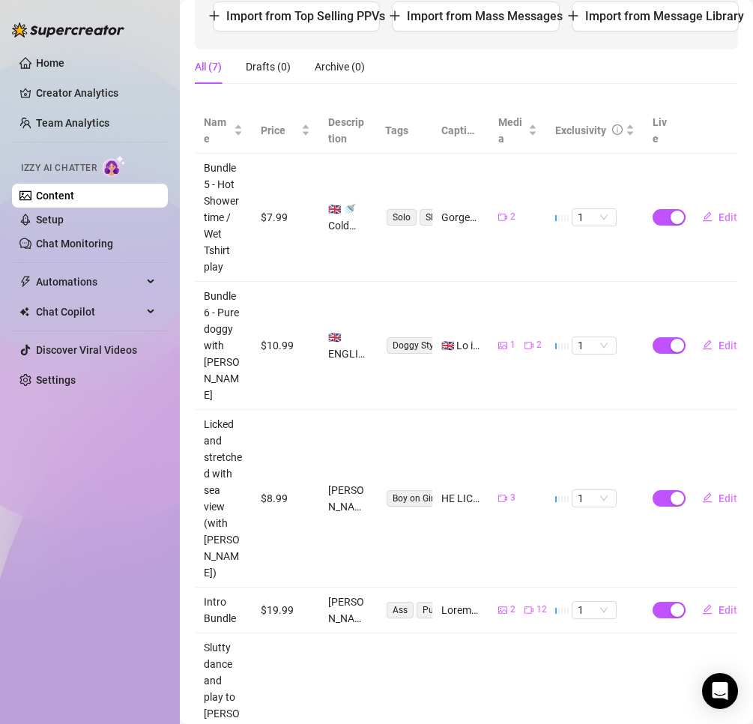
click at [79, 440] on div "Home Creator Analytics Team Analytics Izzy AI Chatter Content Setup Chat Monito…" at bounding box center [90, 355] width 156 height 710
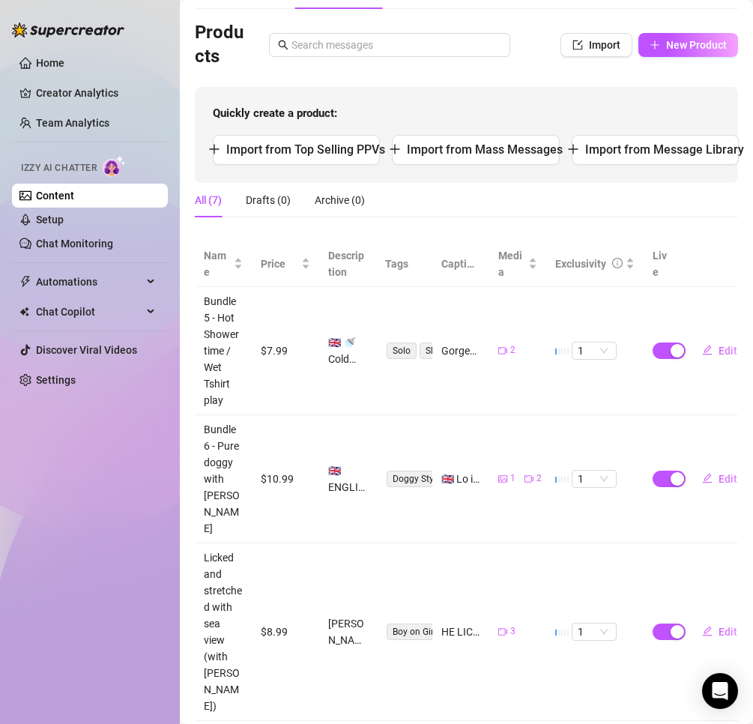
scroll to position [0, 0]
